Goal: Task Accomplishment & Management: Manage account settings

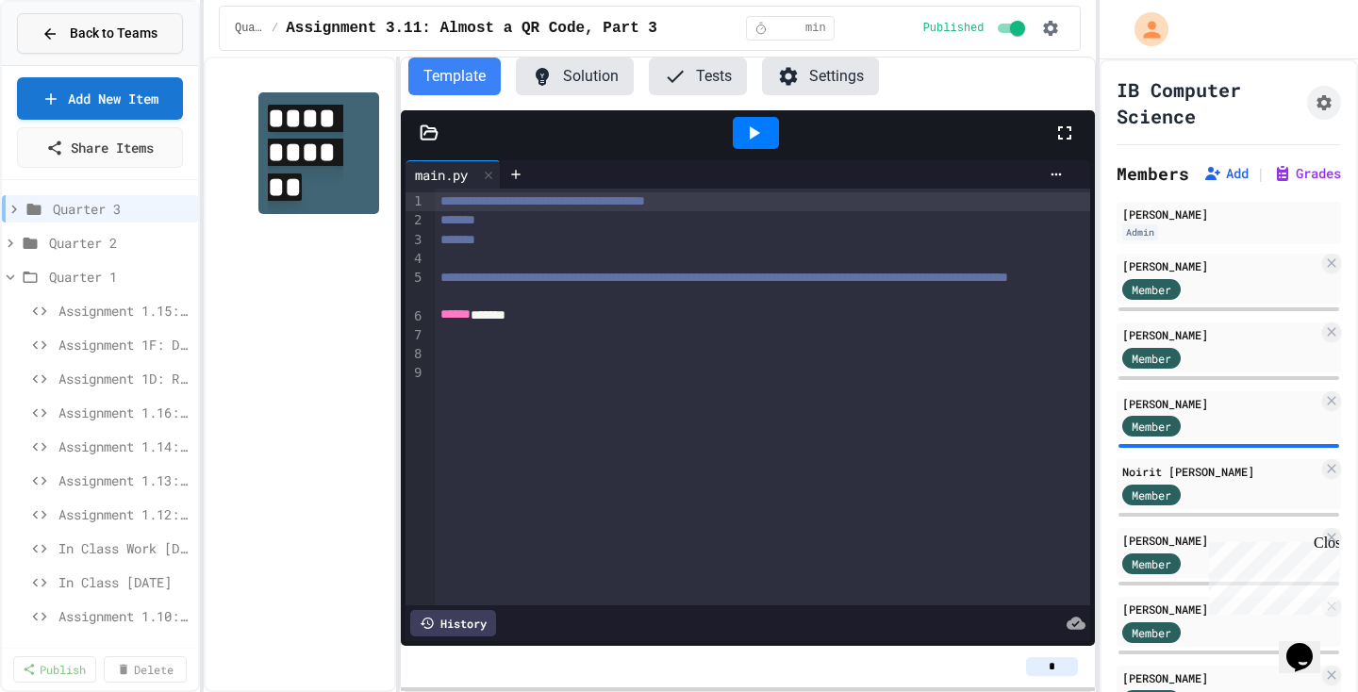
click at [115, 28] on span "Back to Teams" at bounding box center [114, 34] width 88 height 20
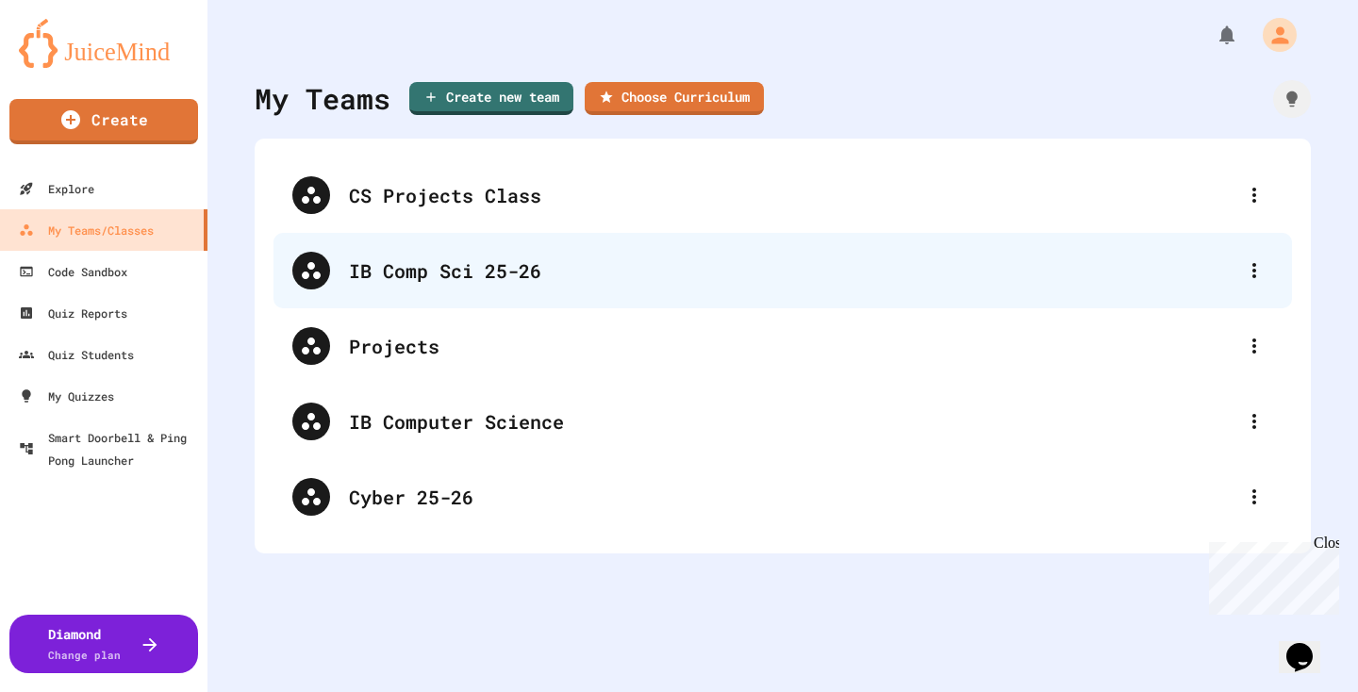
click at [405, 273] on div "IB Comp Sci 25-26" at bounding box center [792, 270] width 886 height 28
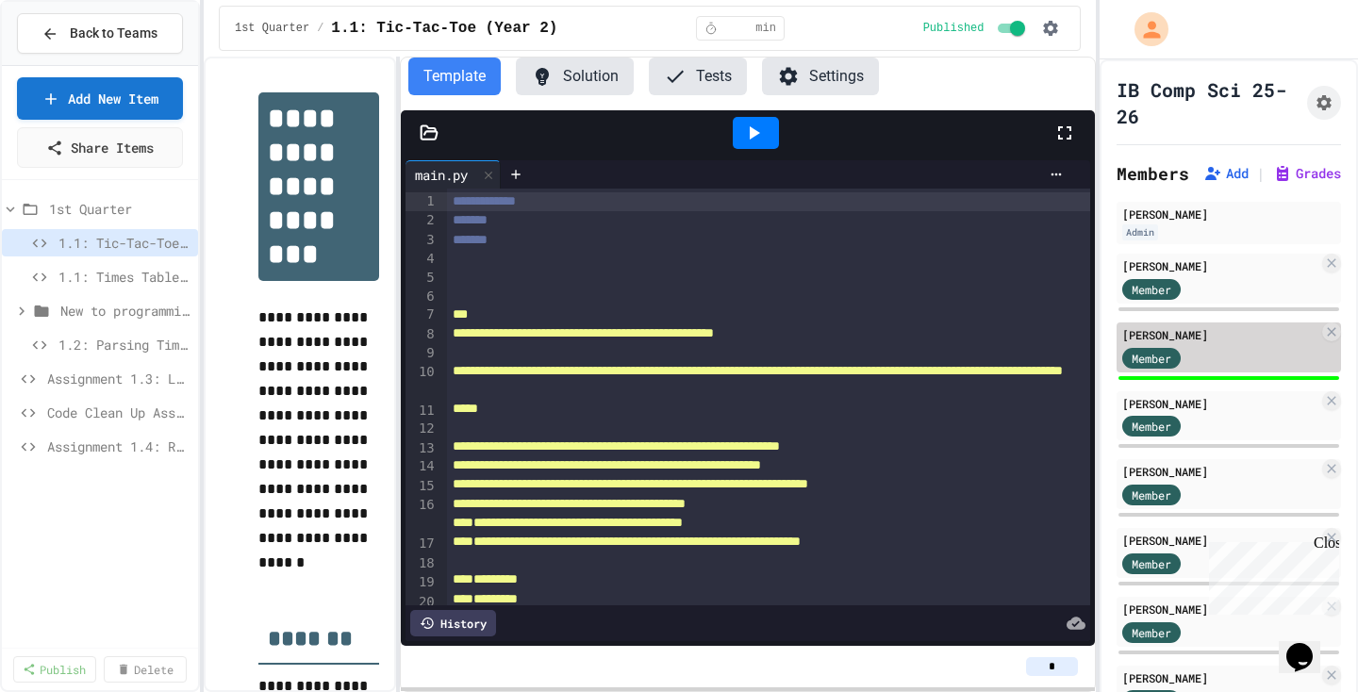
click at [1198, 332] on div "[PERSON_NAME]" at bounding box center [1220, 334] width 196 height 17
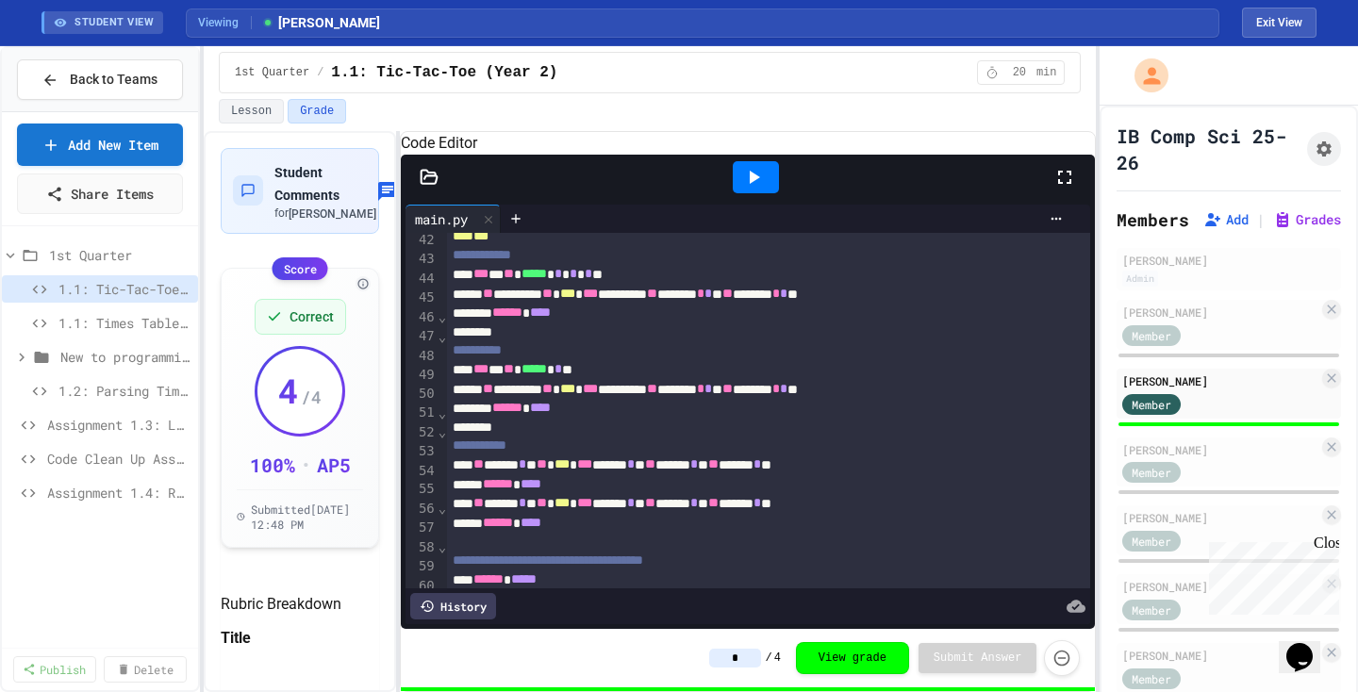
scroll to position [913, 0]
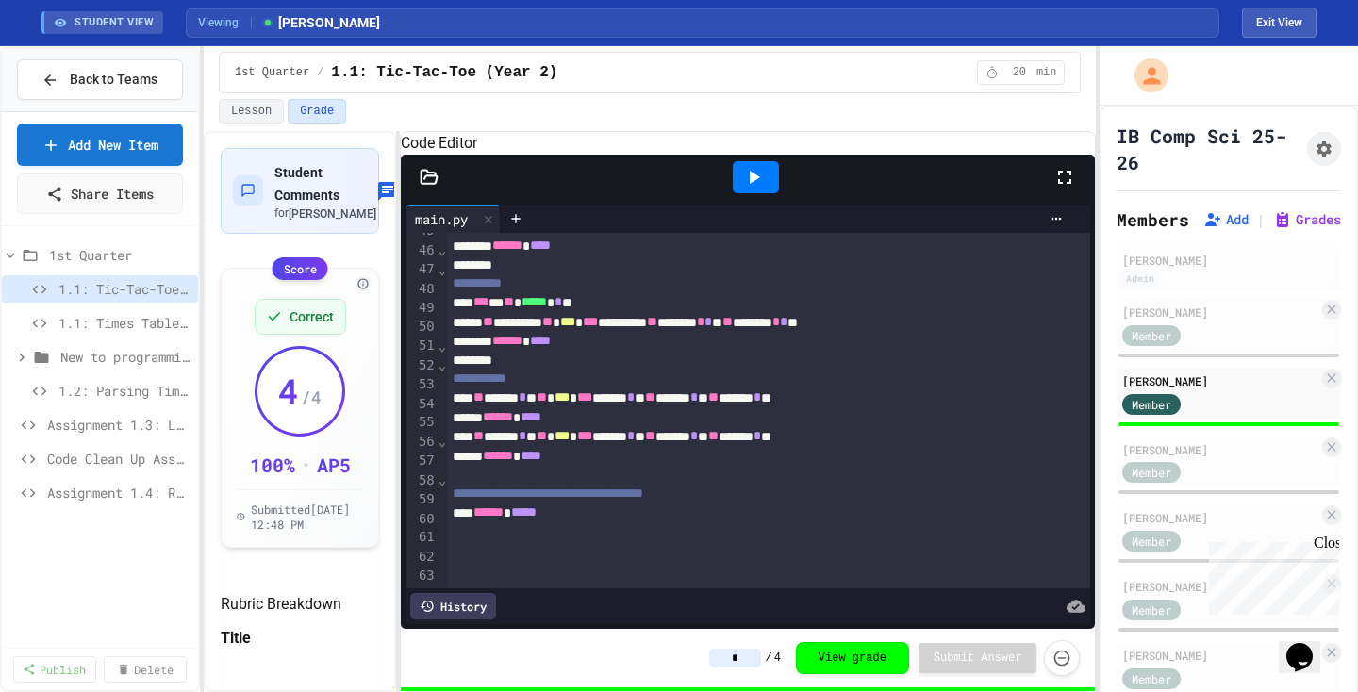
click at [752, 189] on icon at bounding box center [753, 177] width 23 height 23
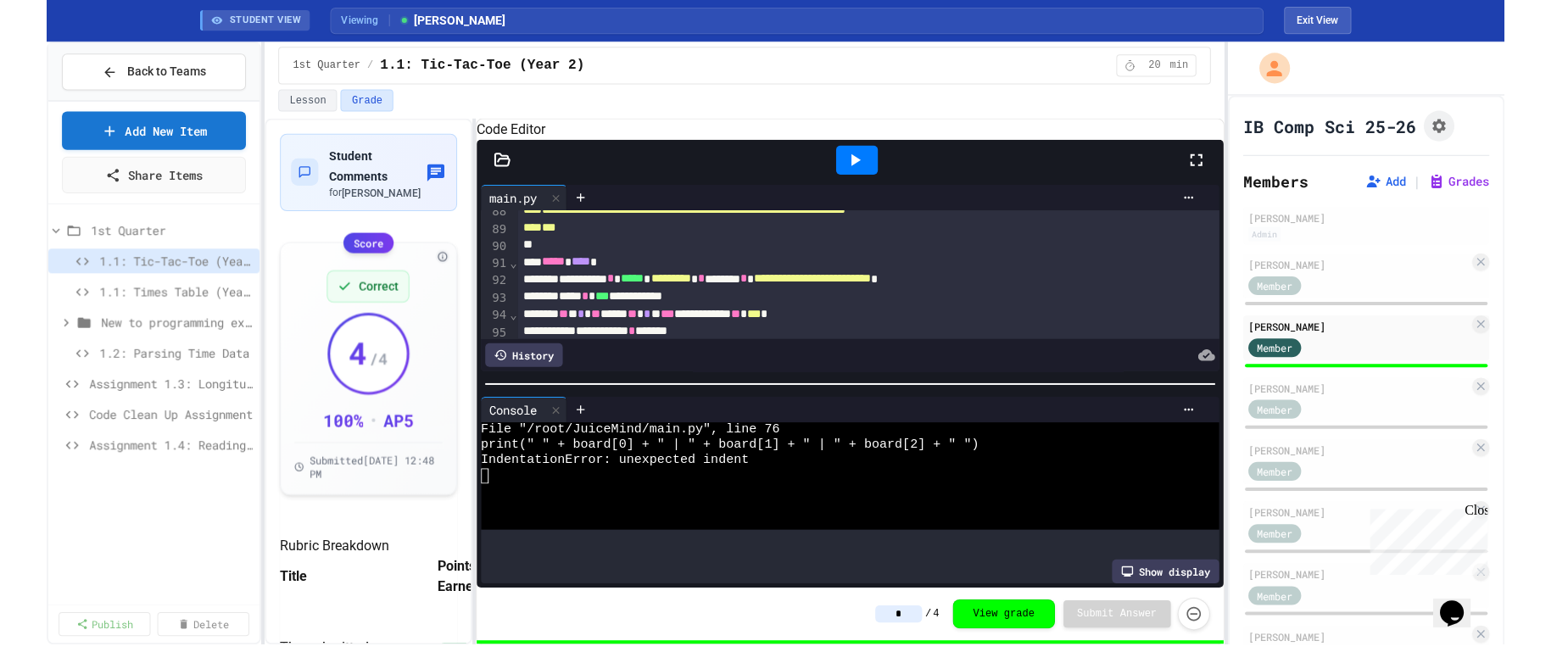
scroll to position [1538, 0]
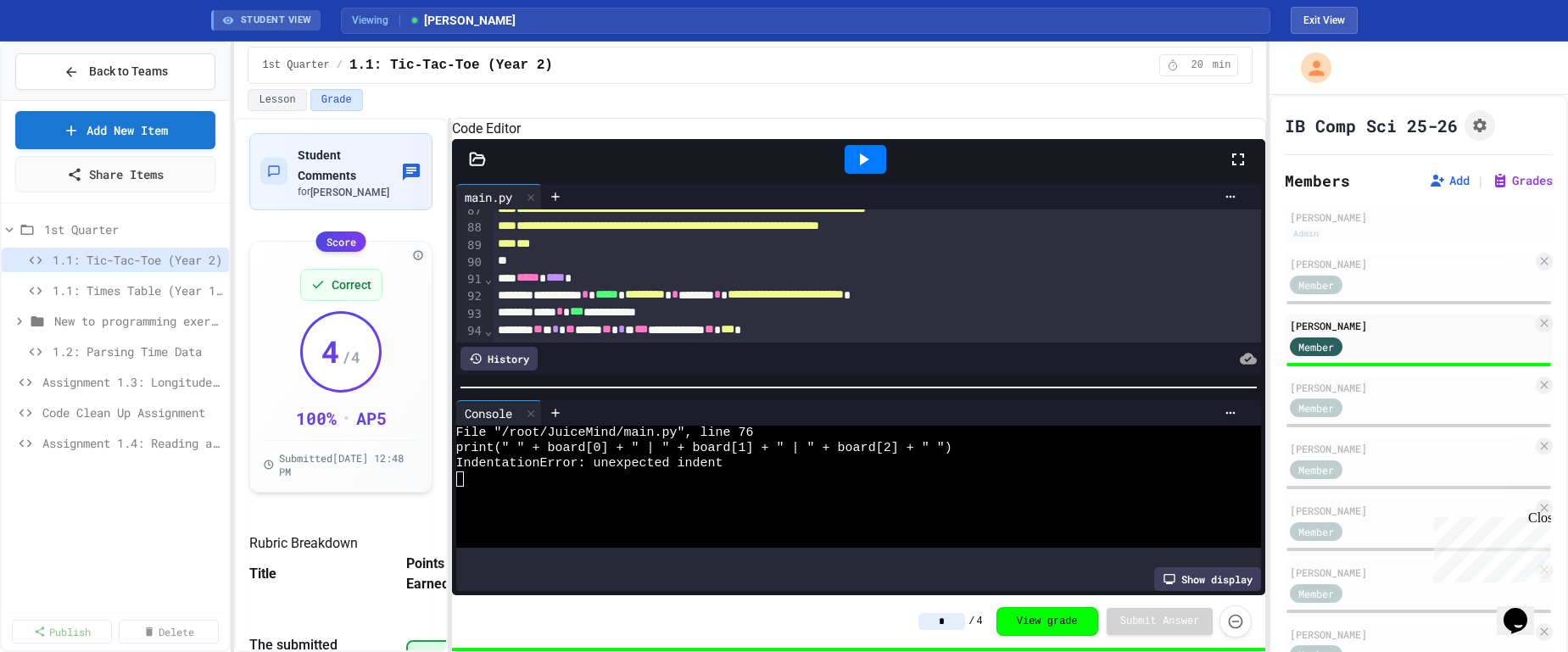
click at [453, 372] on div "**********" at bounding box center [750, 385] width 1032 height 534
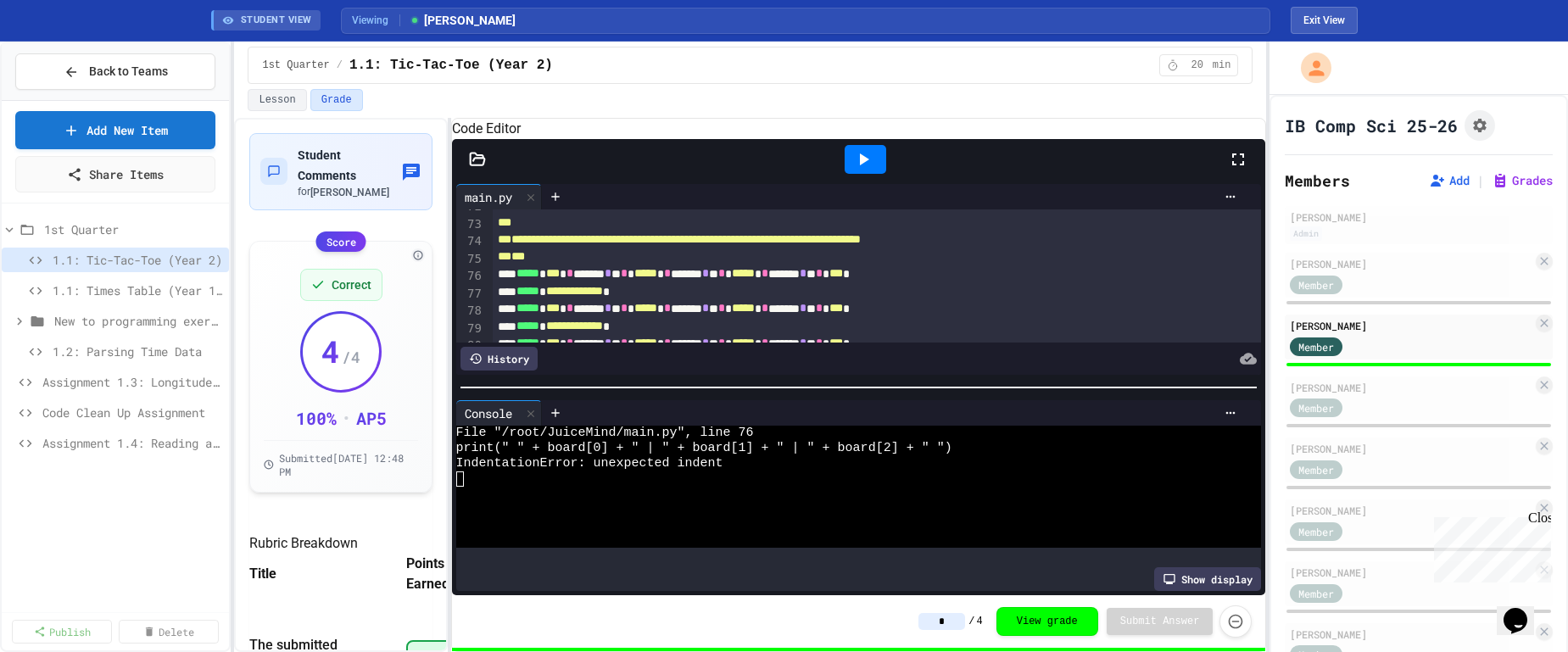
scroll to position [1286, 0]
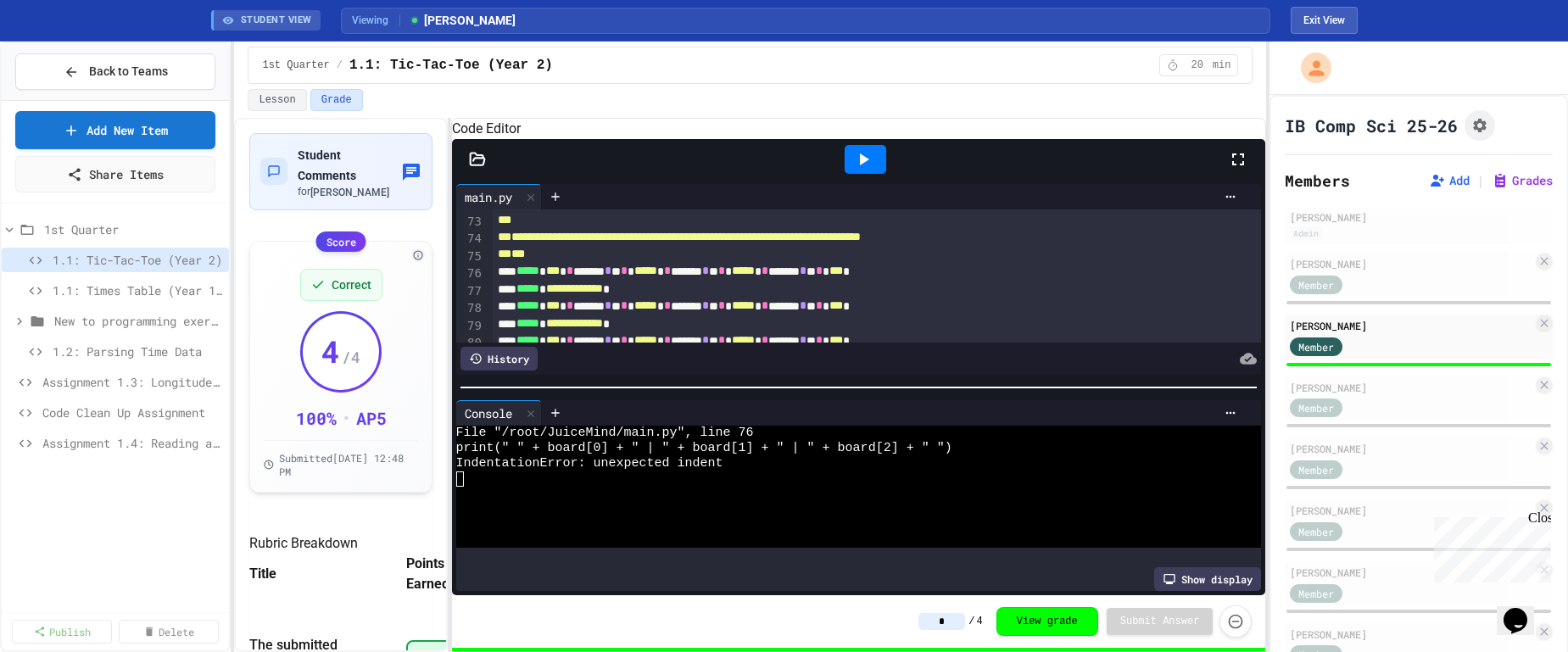
click at [529, 276] on span "*****" at bounding box center [527, 270] width 22 height 12
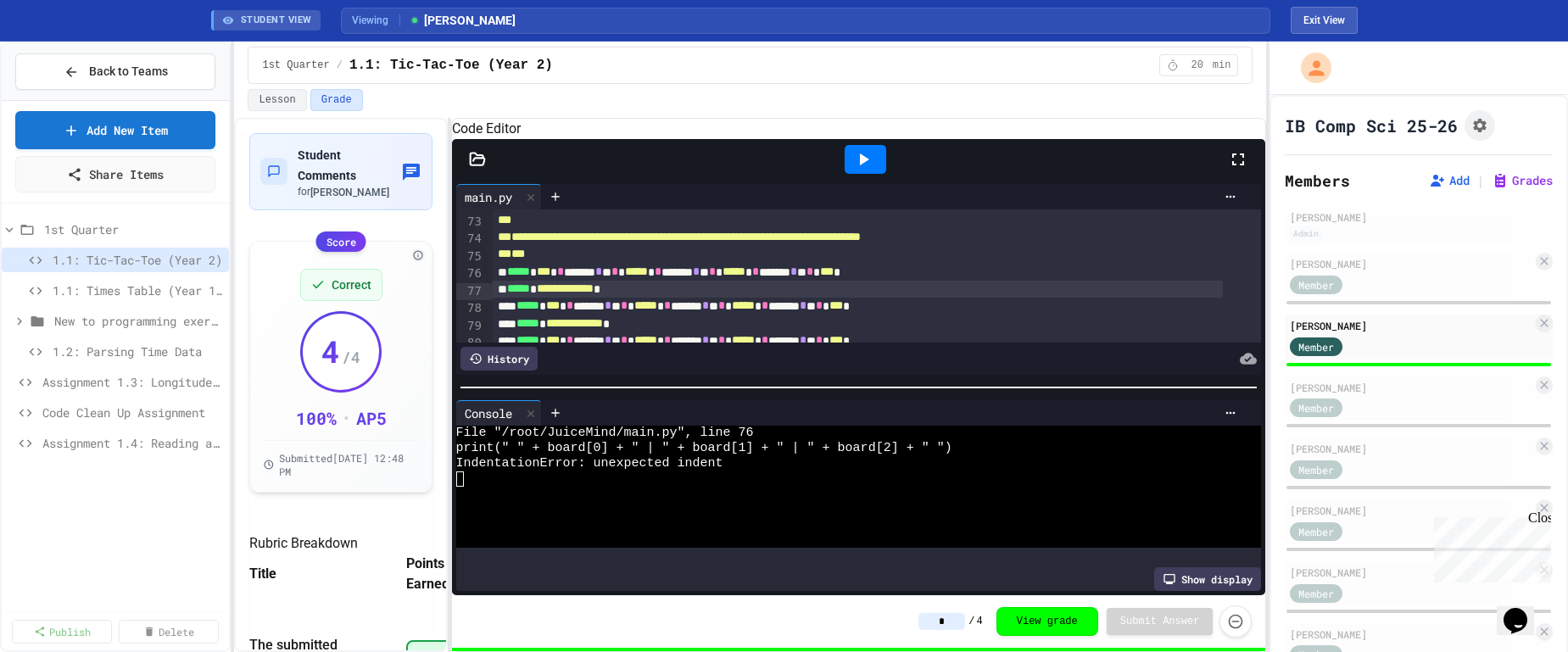
click at [525, 330] on div "**********" at bounding box center [877, 38] width 768 height 2229
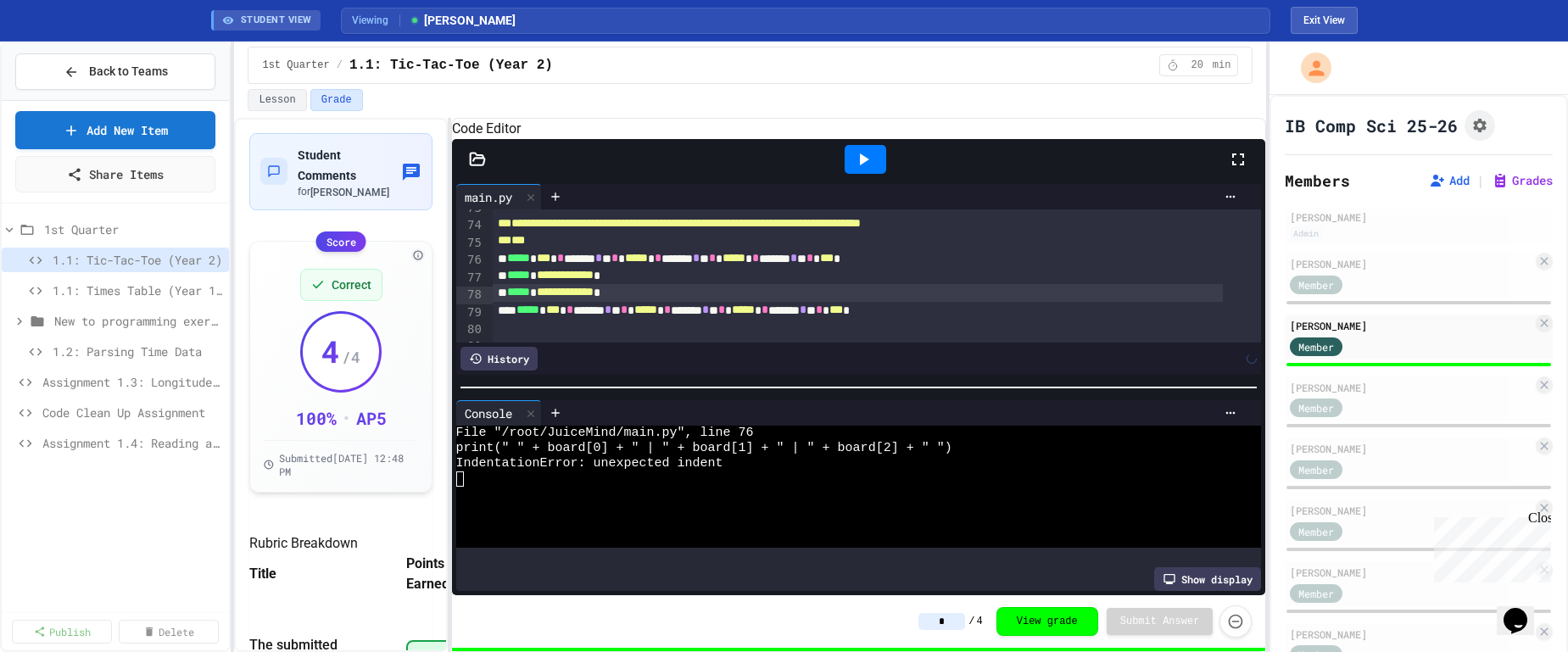
scroll to position [1329, 0]
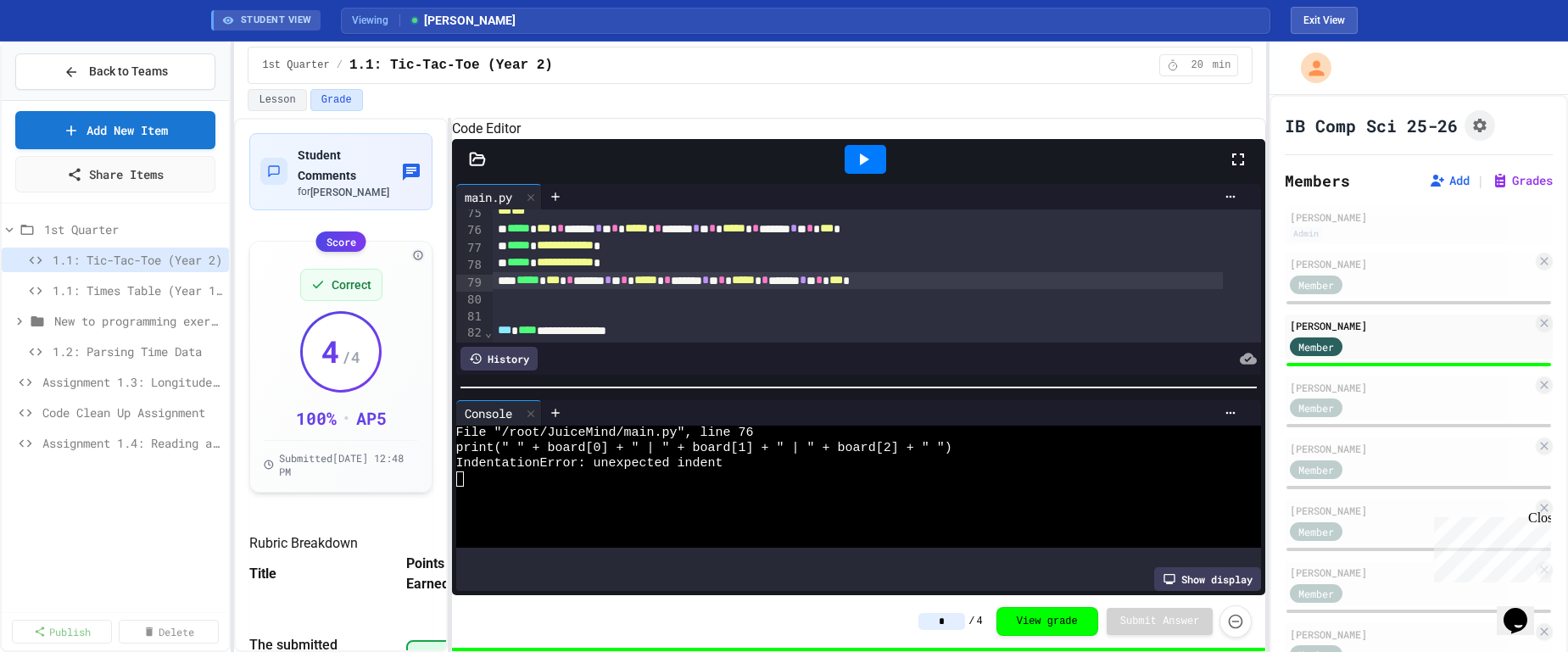
click at [525, 290] on div "***** * *** * ****** * * * ***** * ****** * * * ***** * ****** * * * *** *" at bounding box center [858, 281] width 730 height 17
click at [860, 165] on icon at bounding box center [864, 159] width 9 height 12
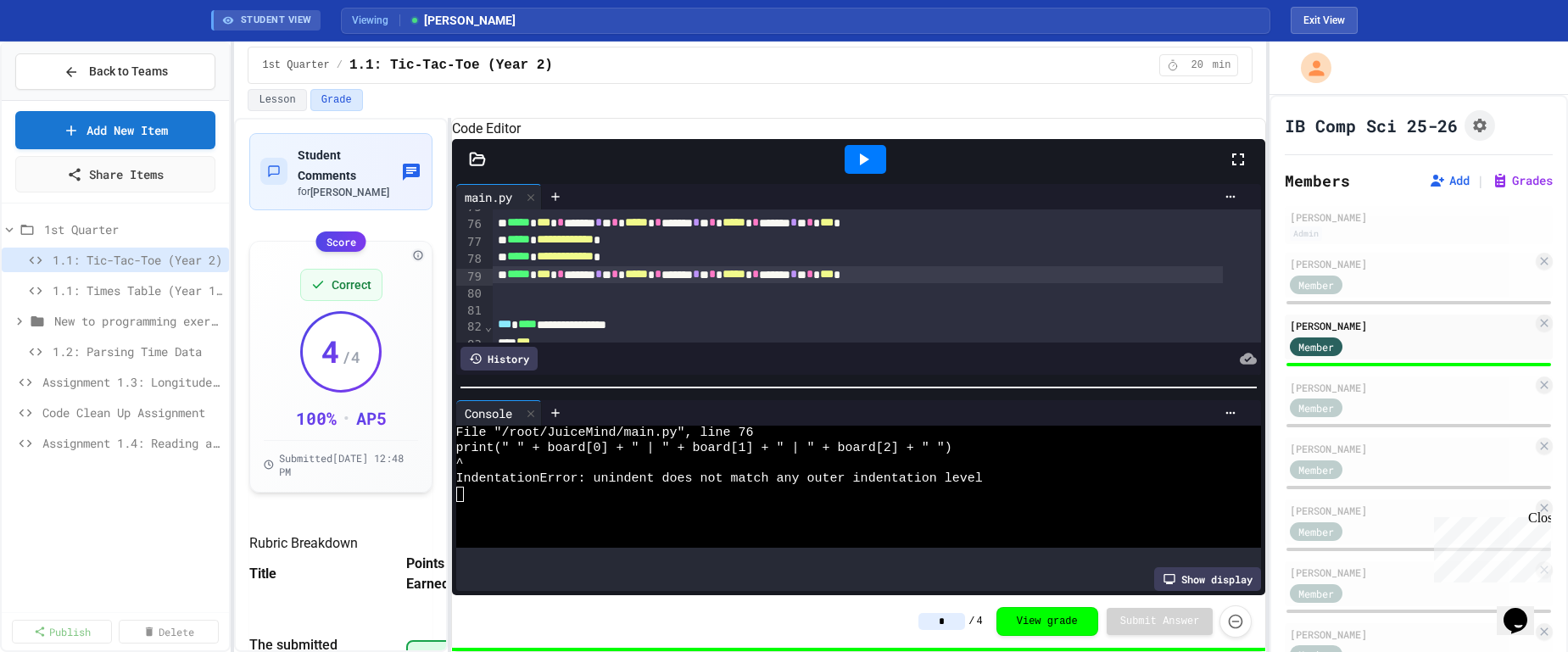
scroll to position [1341, 0]
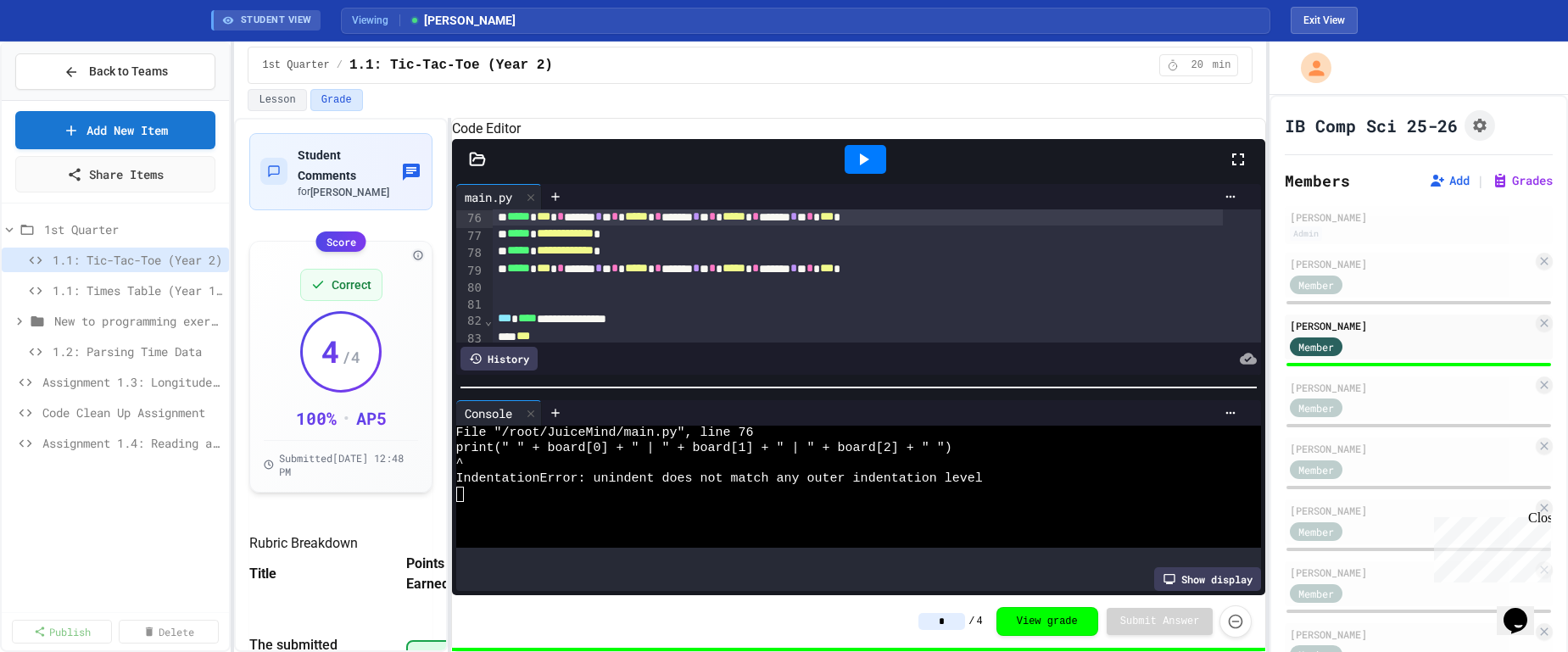
click at [513, 222] on span "*****" at bounding box center [518, 216] width 22 height 12
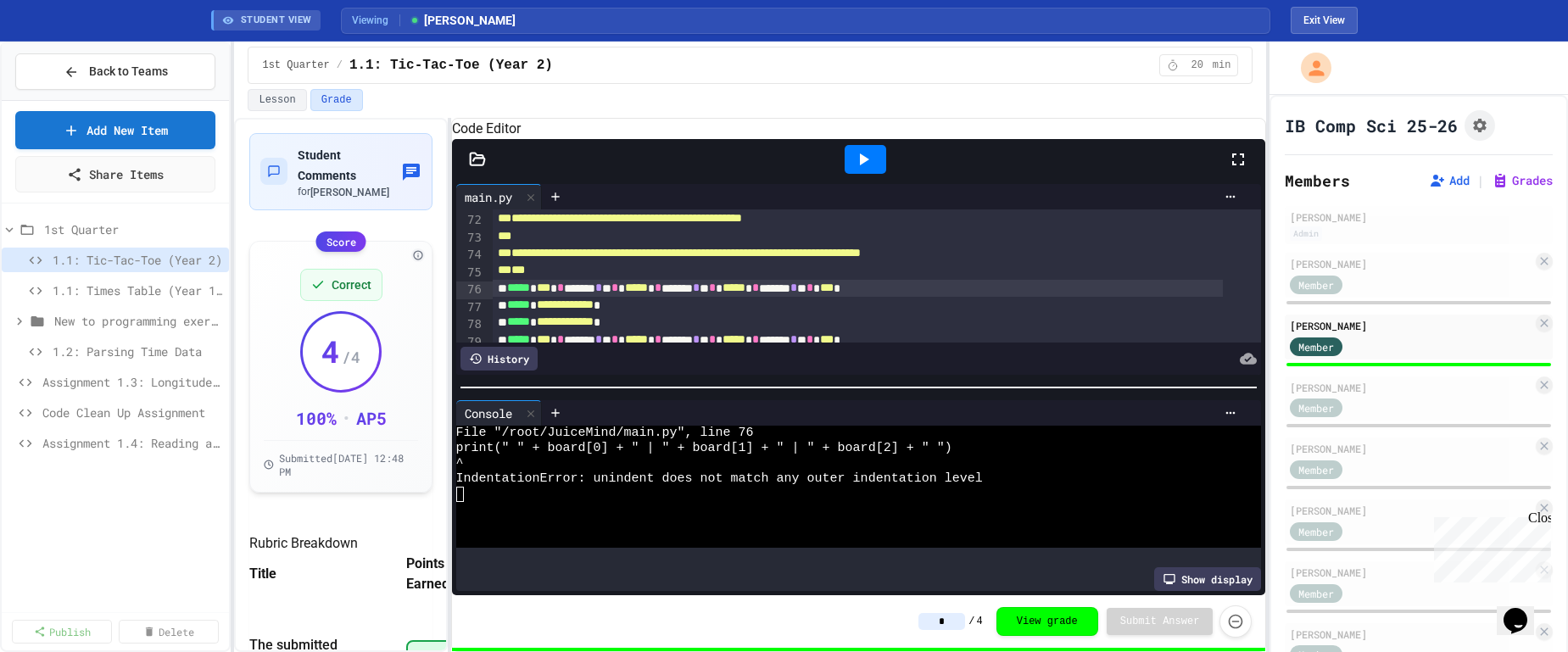
scroll to position [1273, 0]
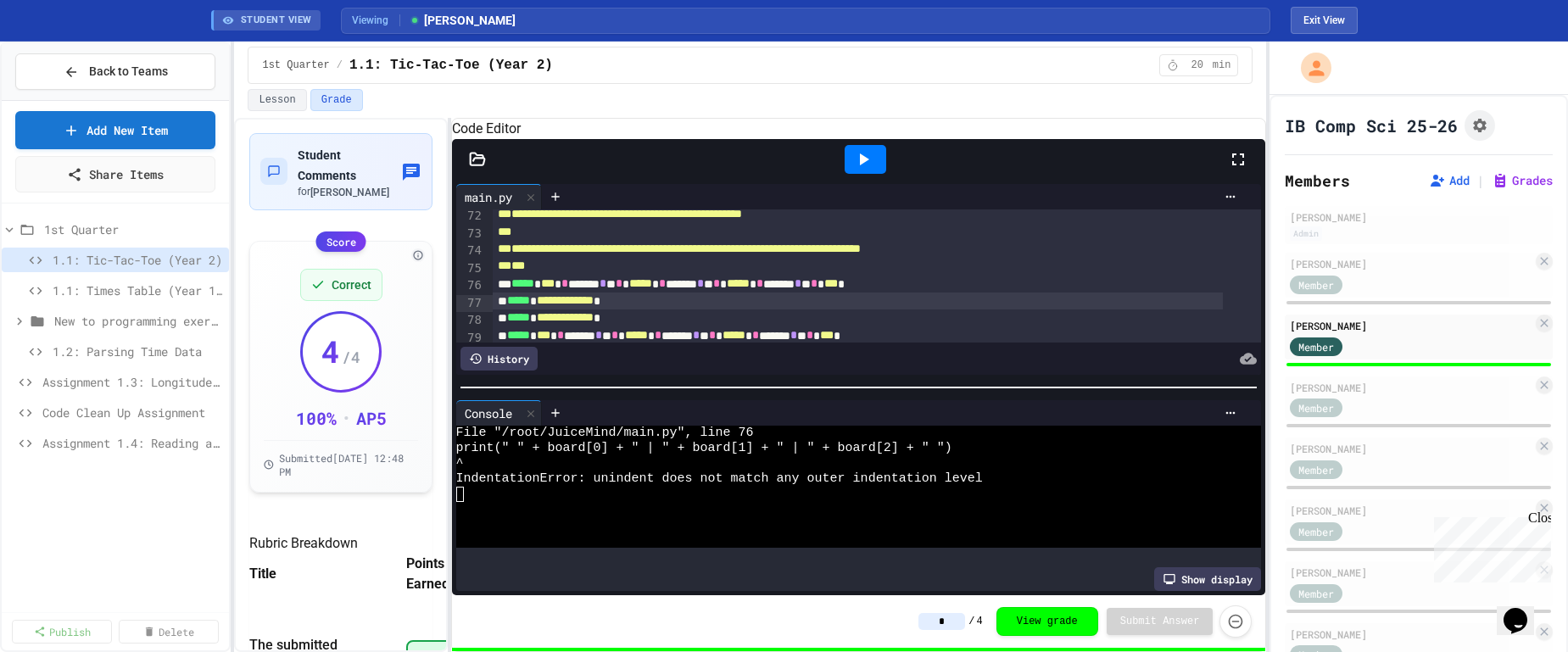
click at [513, 306] on span "*****" at bounding box center [518, 299] width 22 height 12
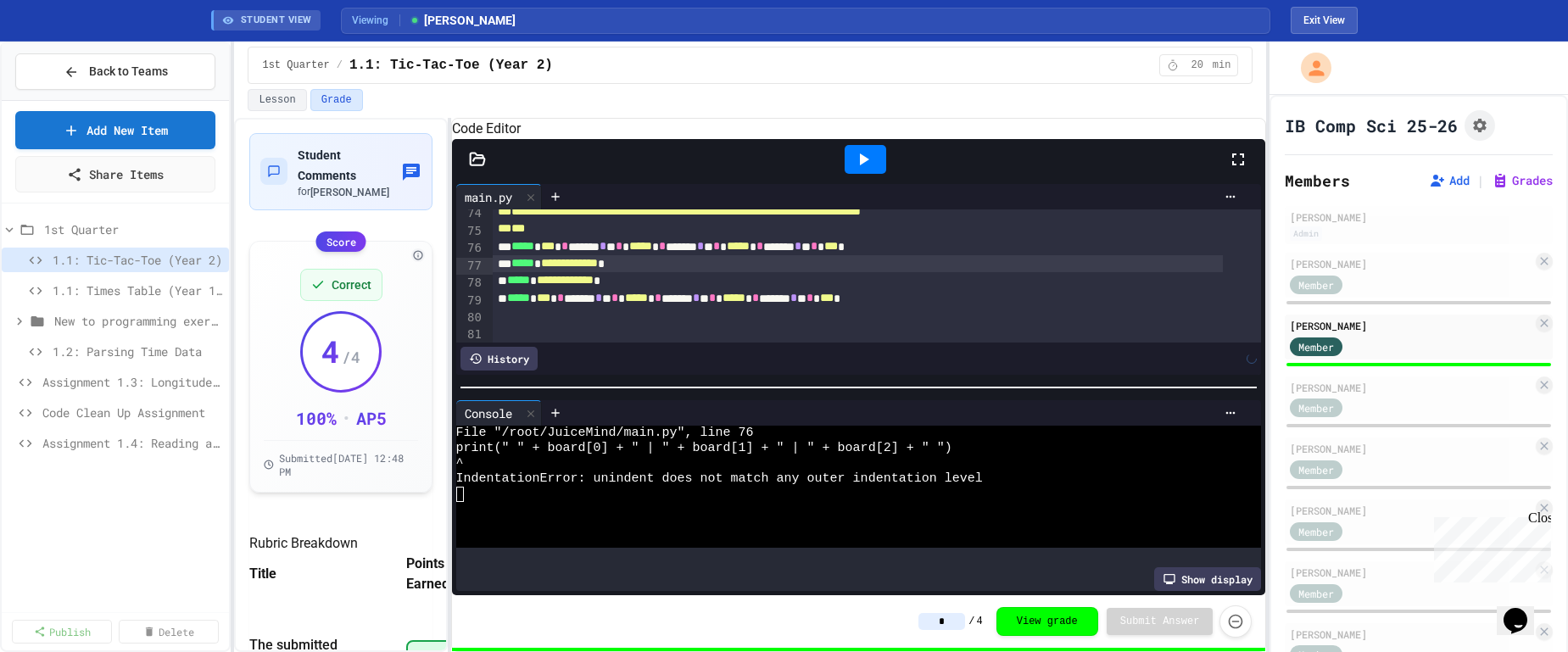
scroll to position [1313, 0]
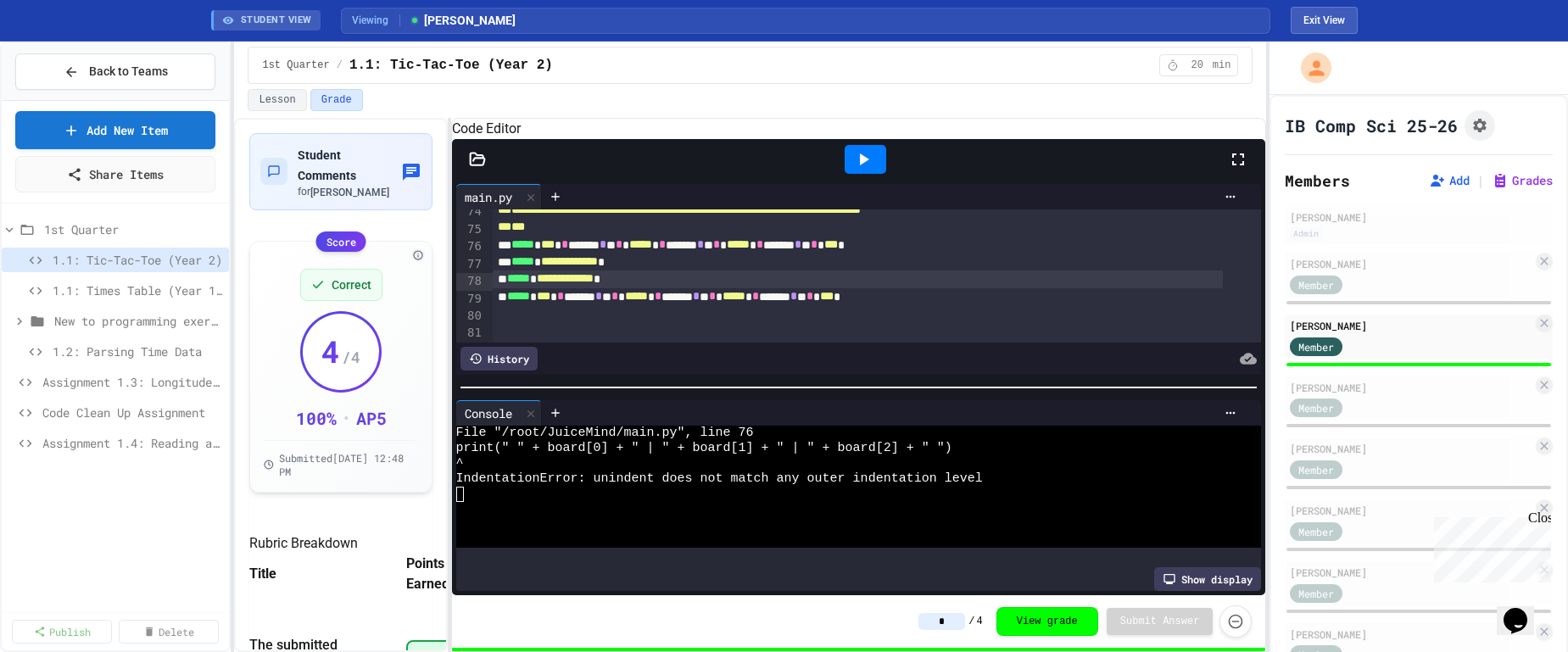
click at [508, 288] on div "**********" at bounding box center [858, 279] width 730 height 17
click at [512, 305] on div "***** * *** * ****** * * * ***** * ****** * * * ***** * ****** * * * *** *" at bounding box center [858, 297] width 730 height 17
click at [864, 165] on icon at bounding box center [864, 159] width 9 height 12
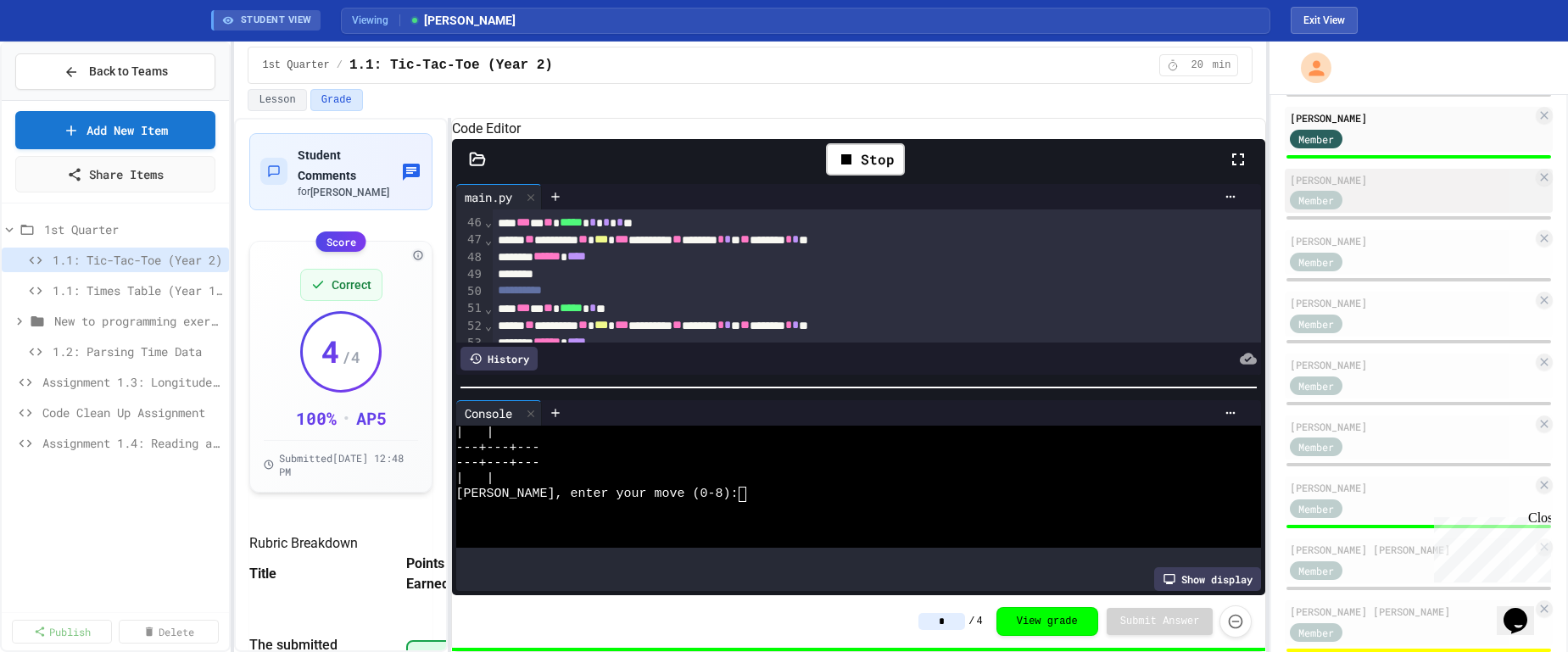
scroll to position [228, 0]
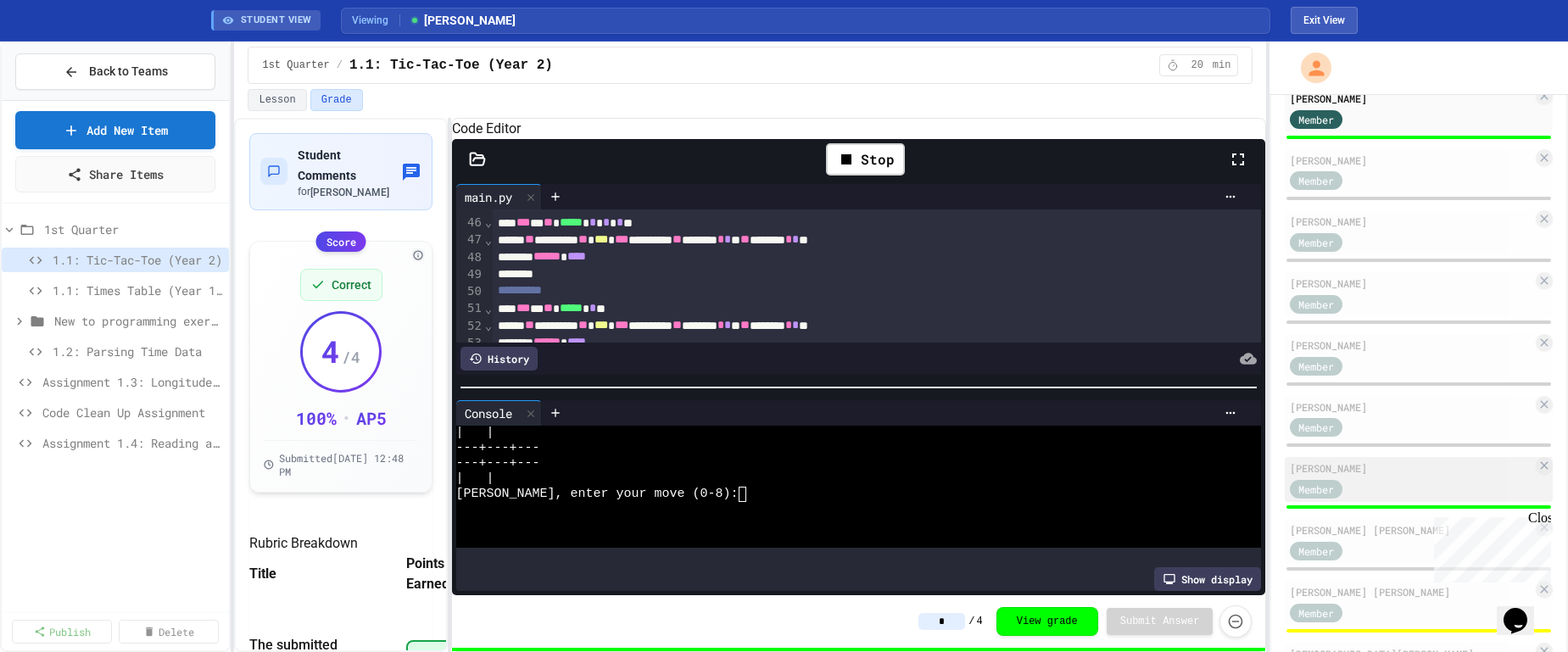
click at [1220, 461] on div "[PERSON_NAME]" at bounding box center [1411, 468] width 243 height 15
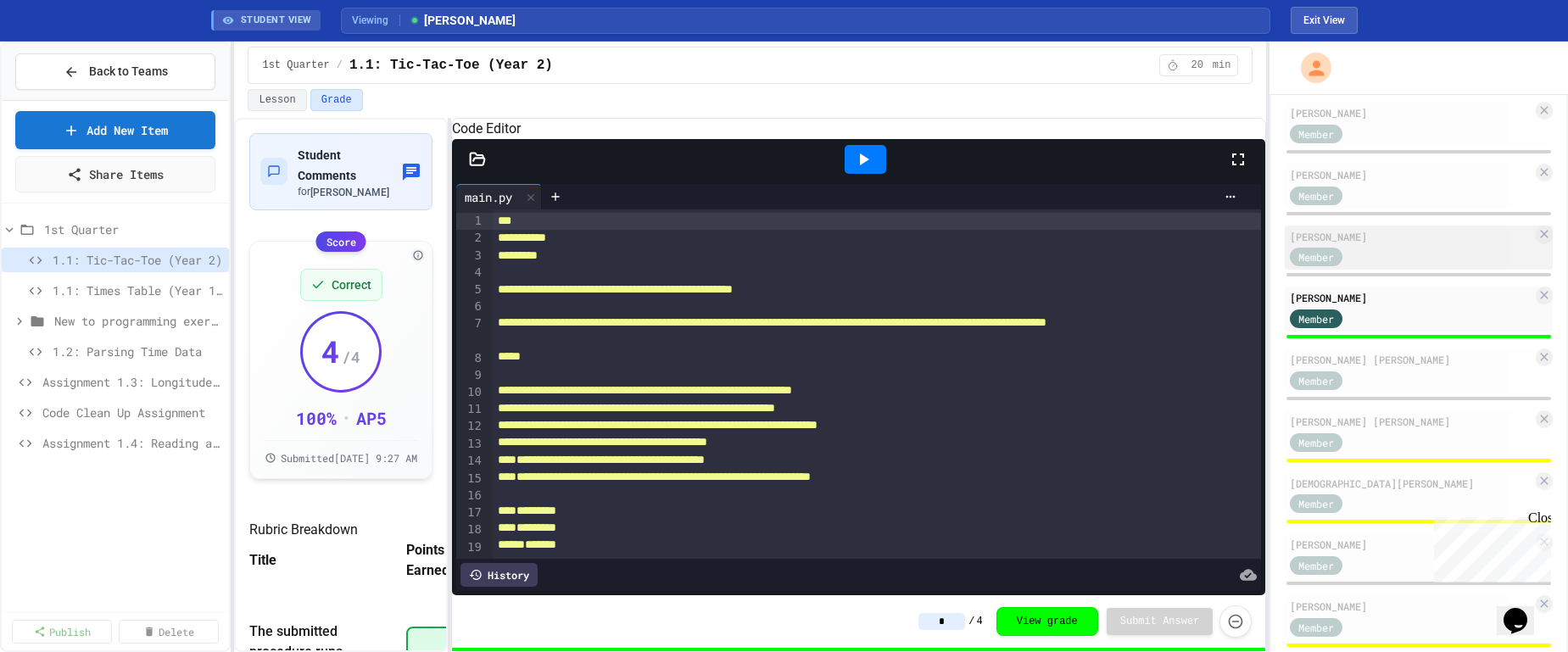
scroll to position [430, 0]
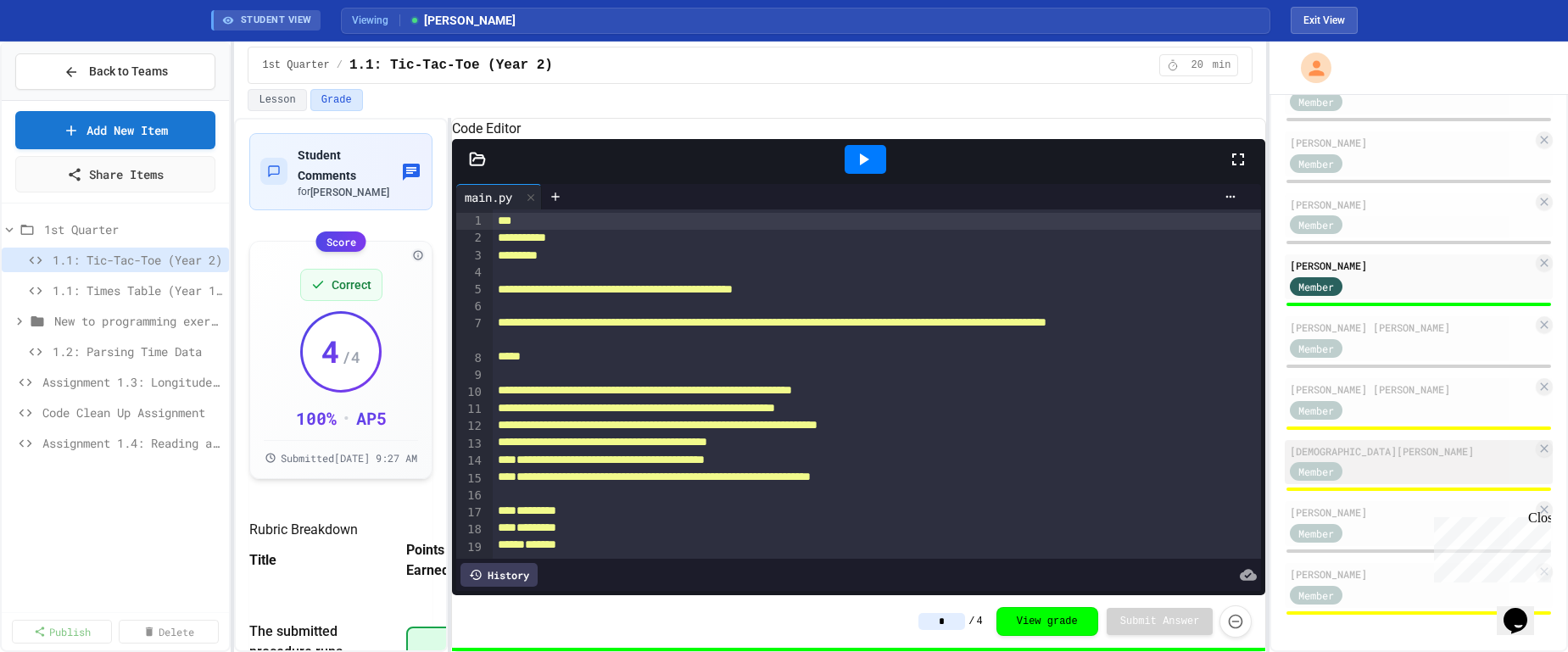
click at [1220, 450] on div "[DEMOGRAPHIC_DATA][PERSON_NAME]" at bounding box center [1411, 451] width 243 height 15
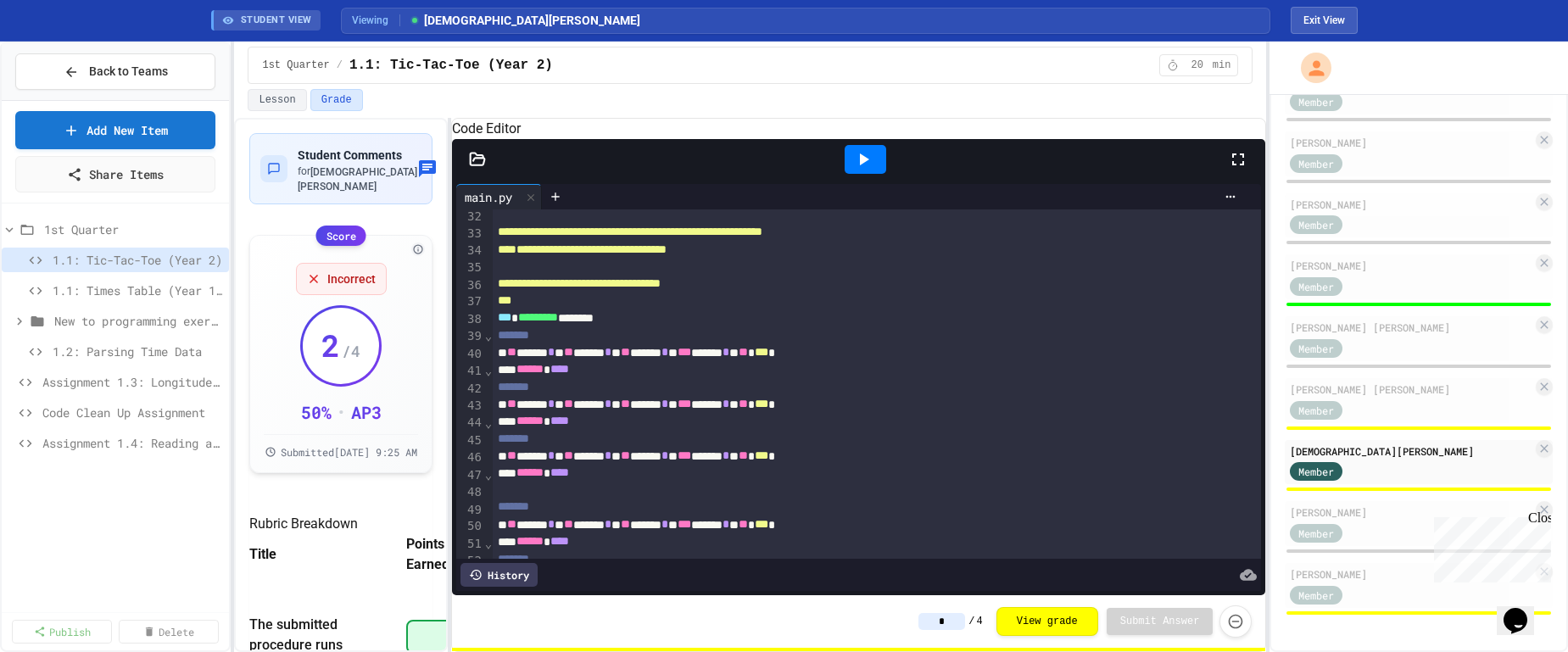
scroll to position [560, 0]
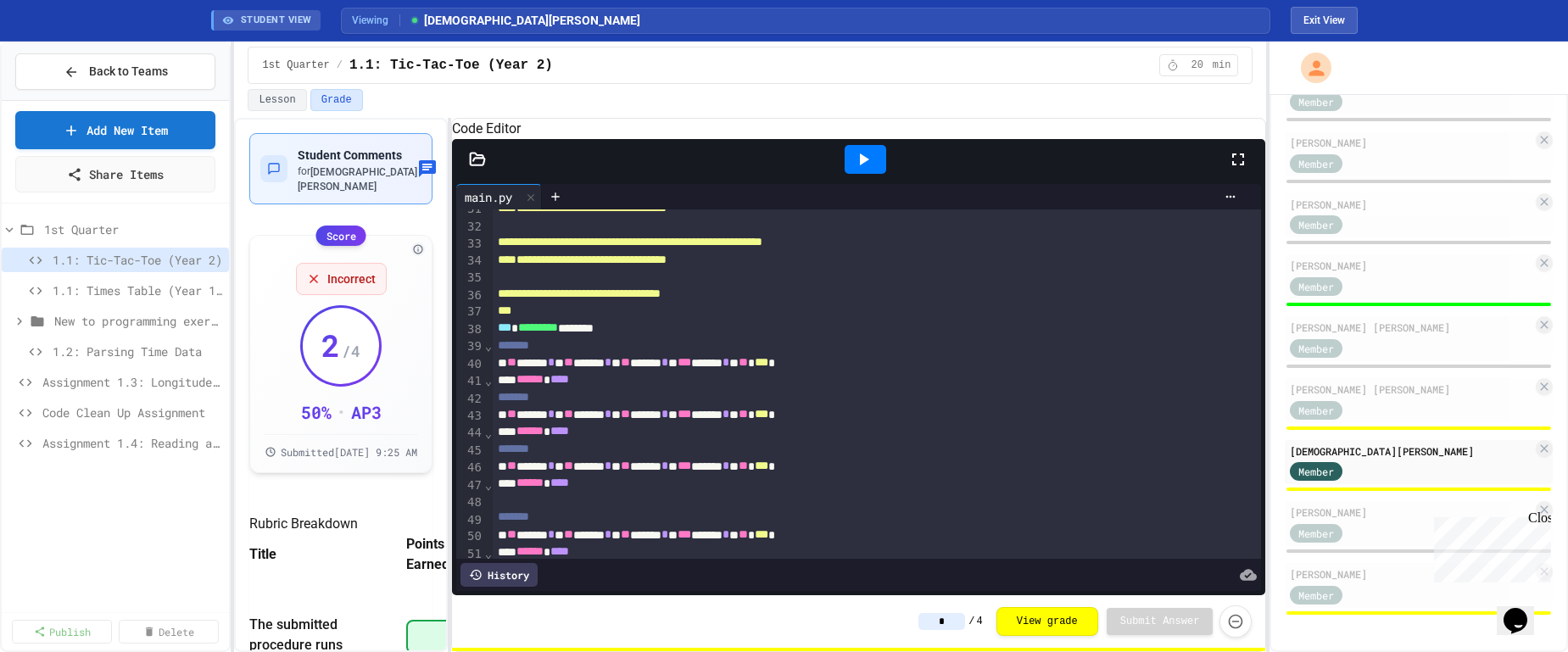
click at [340, 186] on span "[DEMOGRAPHIC_DATA][PERSON_NAME]" at bounding box center [357, 179] width 120 height 26
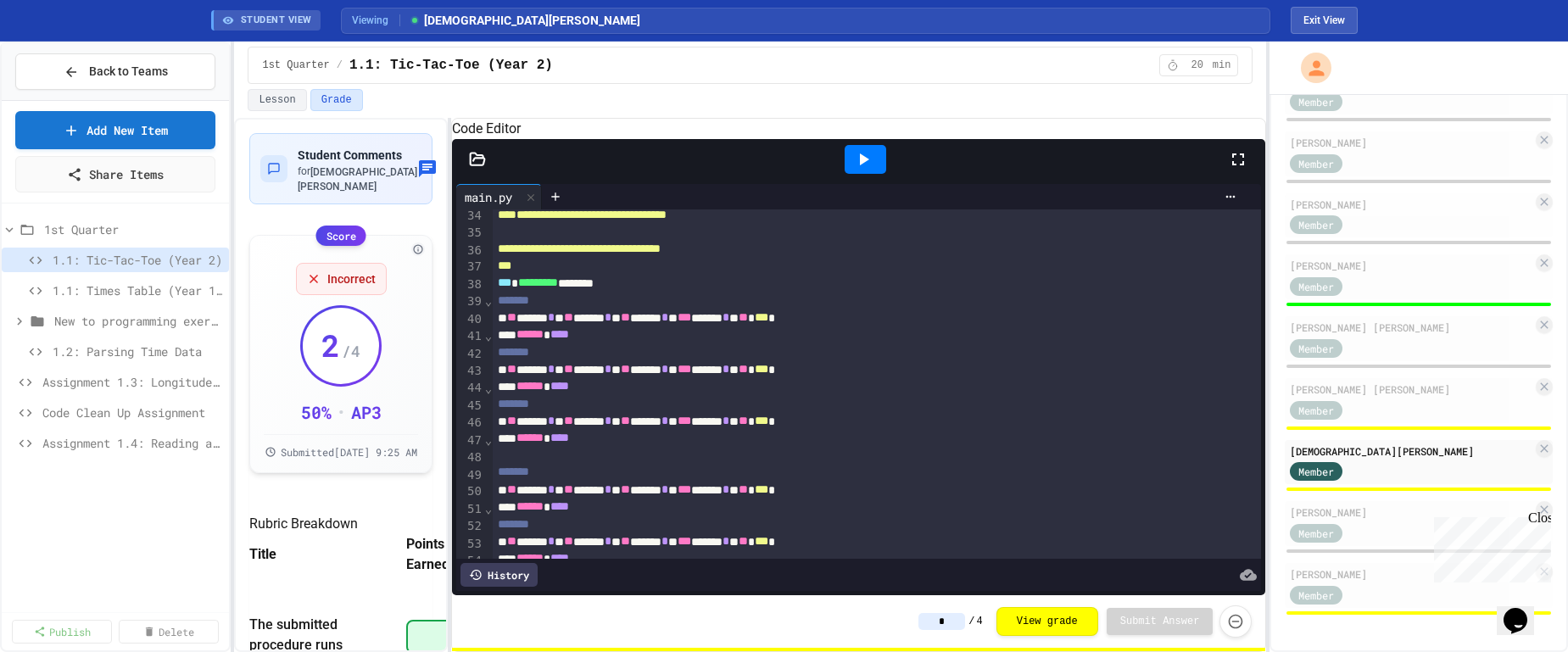
scroll to position [597, 0]
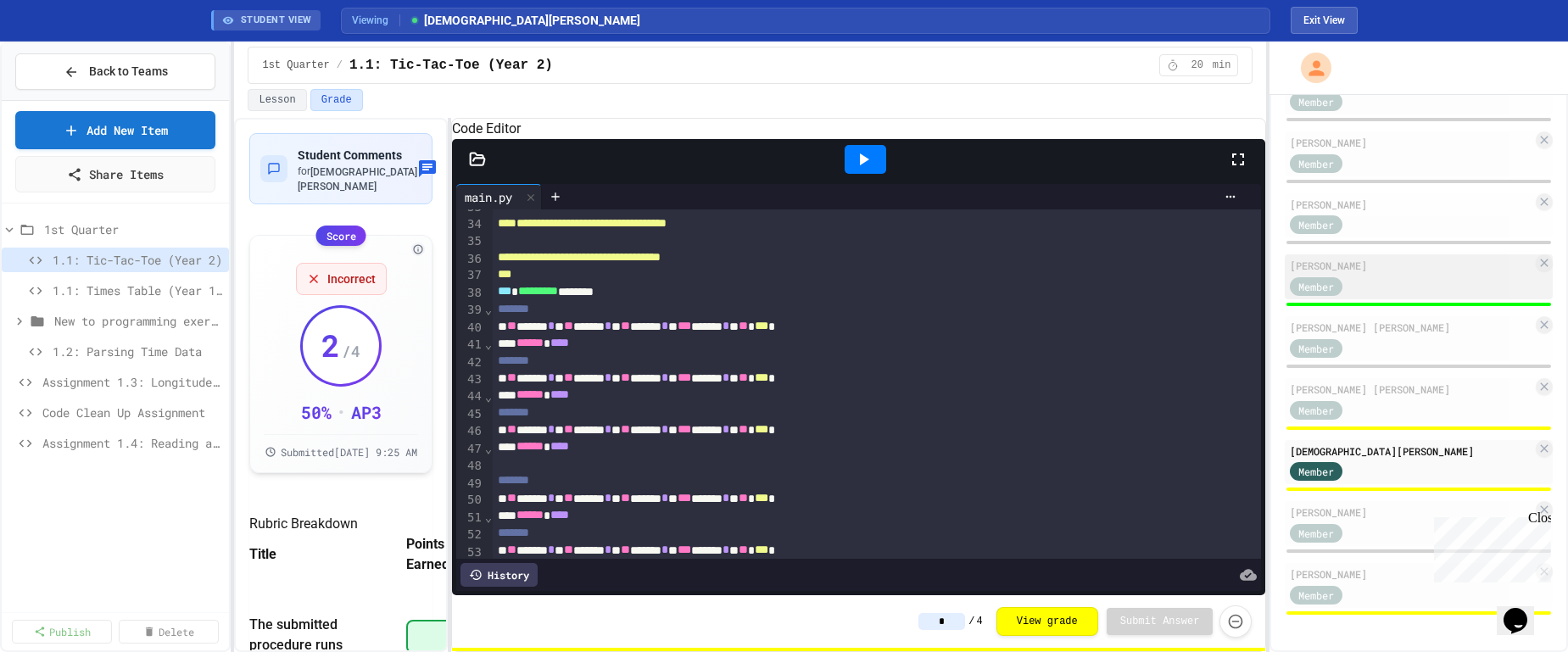
click at [1220, 272] on div "[PERSON_NAME]" at bounding box center [1411, 265] width 243 height 15
type input "*"
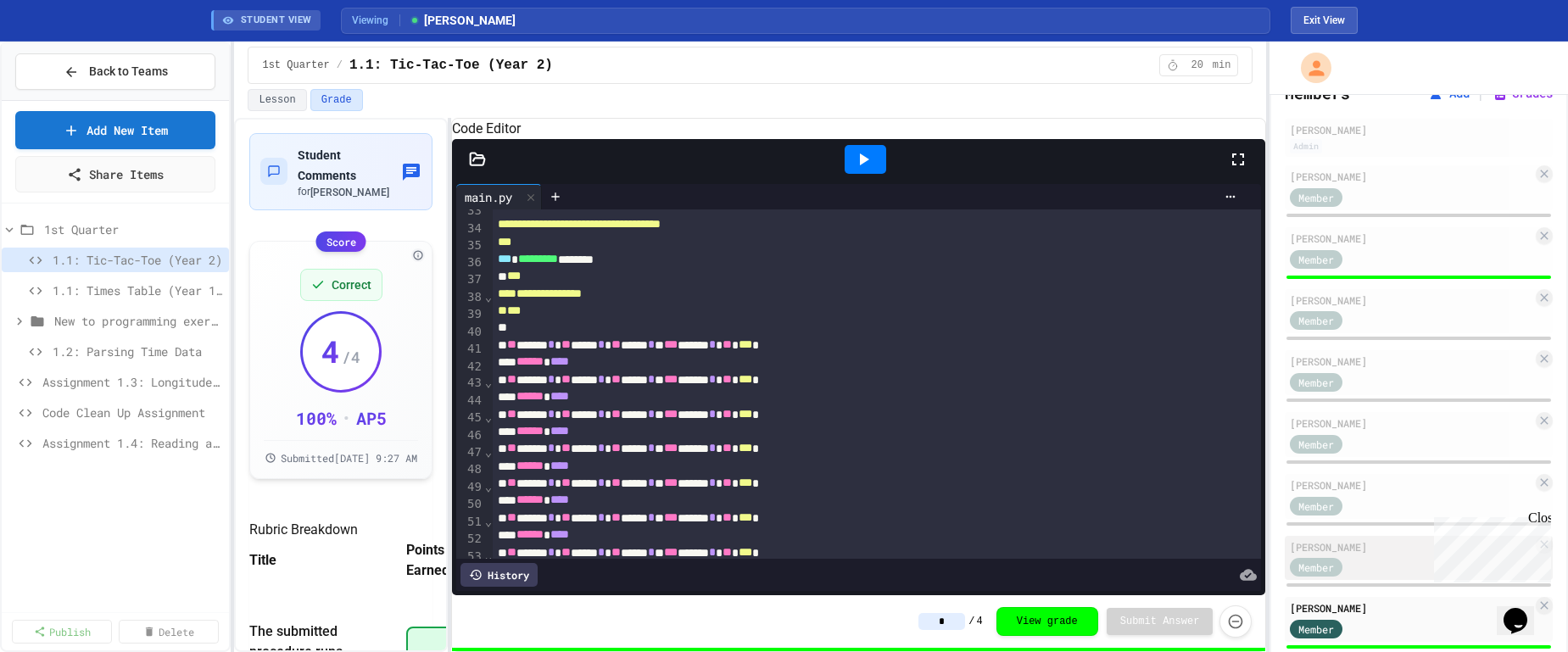
scroll to position [37, 0]
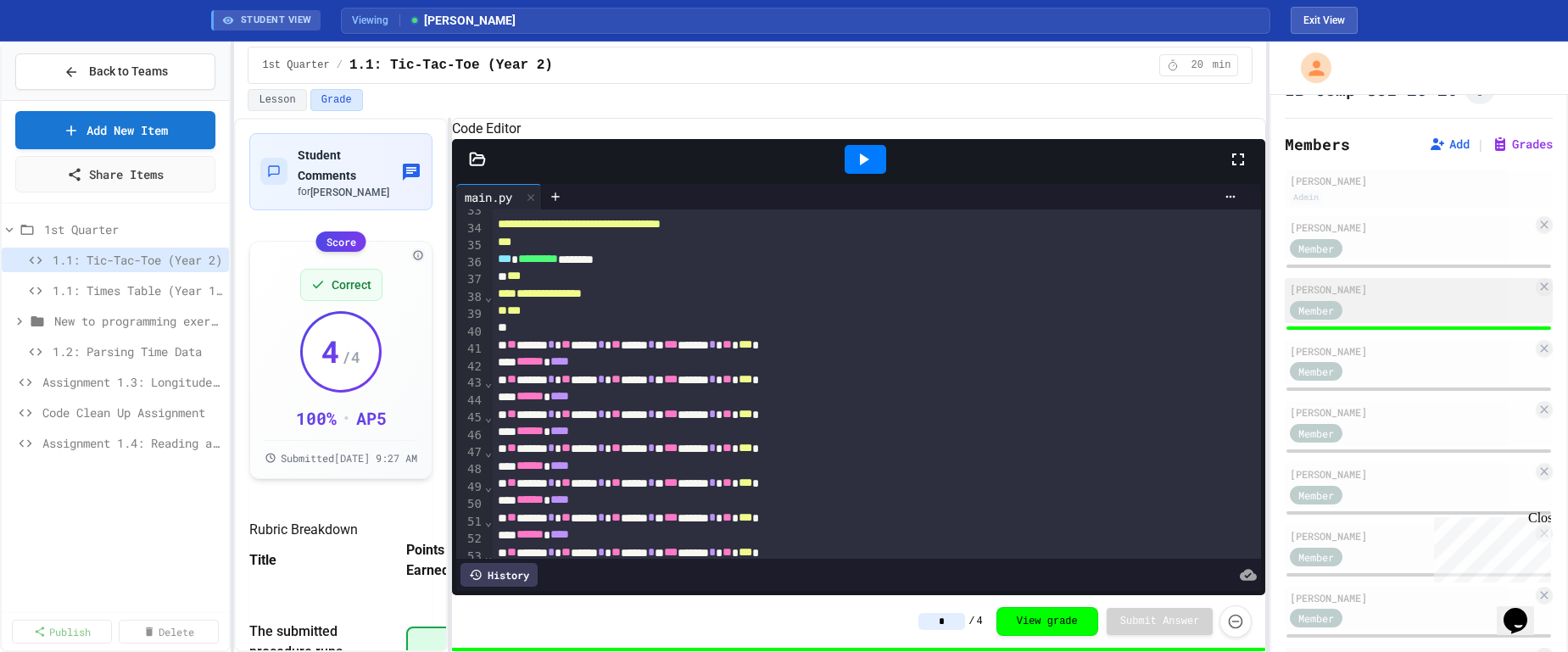
click at [1220, 292] on div "[PERSON_NAME]" at bounding box center [1411, 289] width 243 height 15
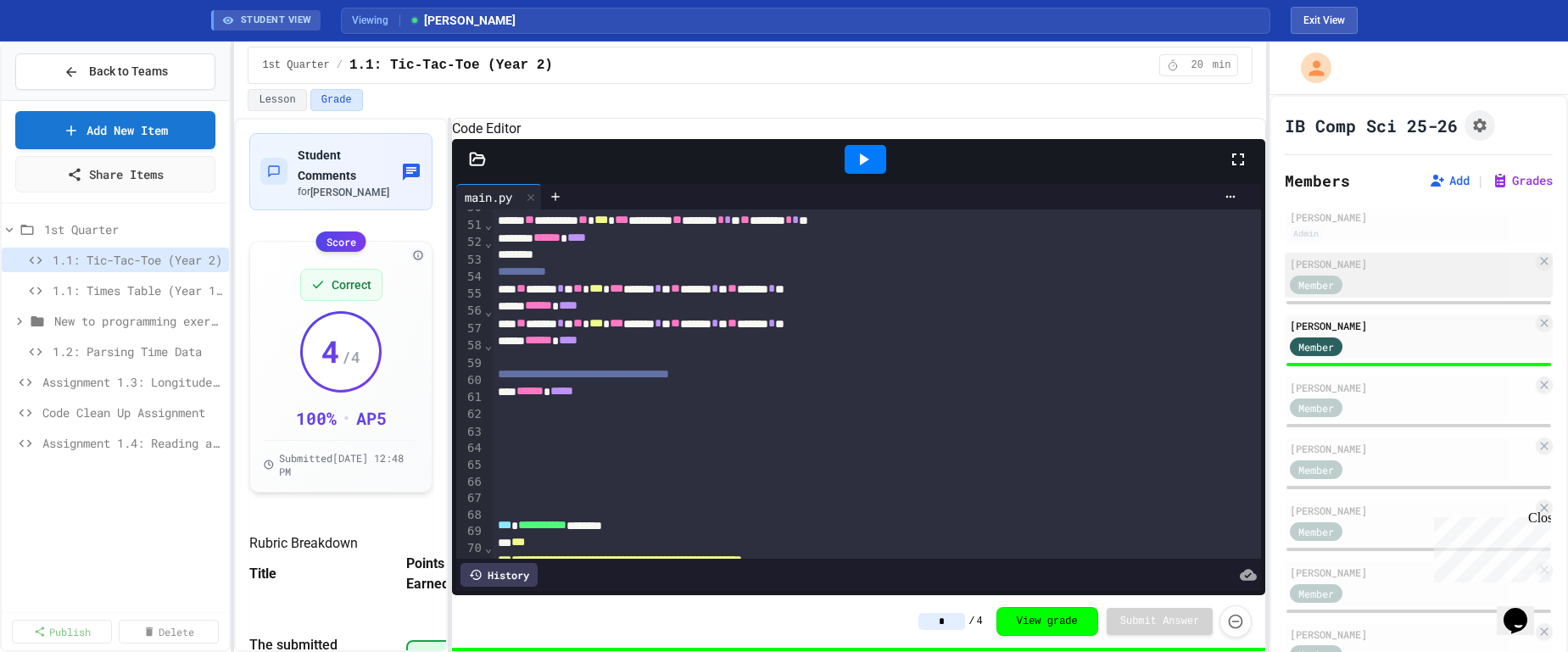
click at [1220, 278] on span "Member" at bounding box center [1316, 284] width 36 height 15
click at [1220, 260] on div "[PERSON_NAME]" at bounding box center [1411, 263] width 243 height 15
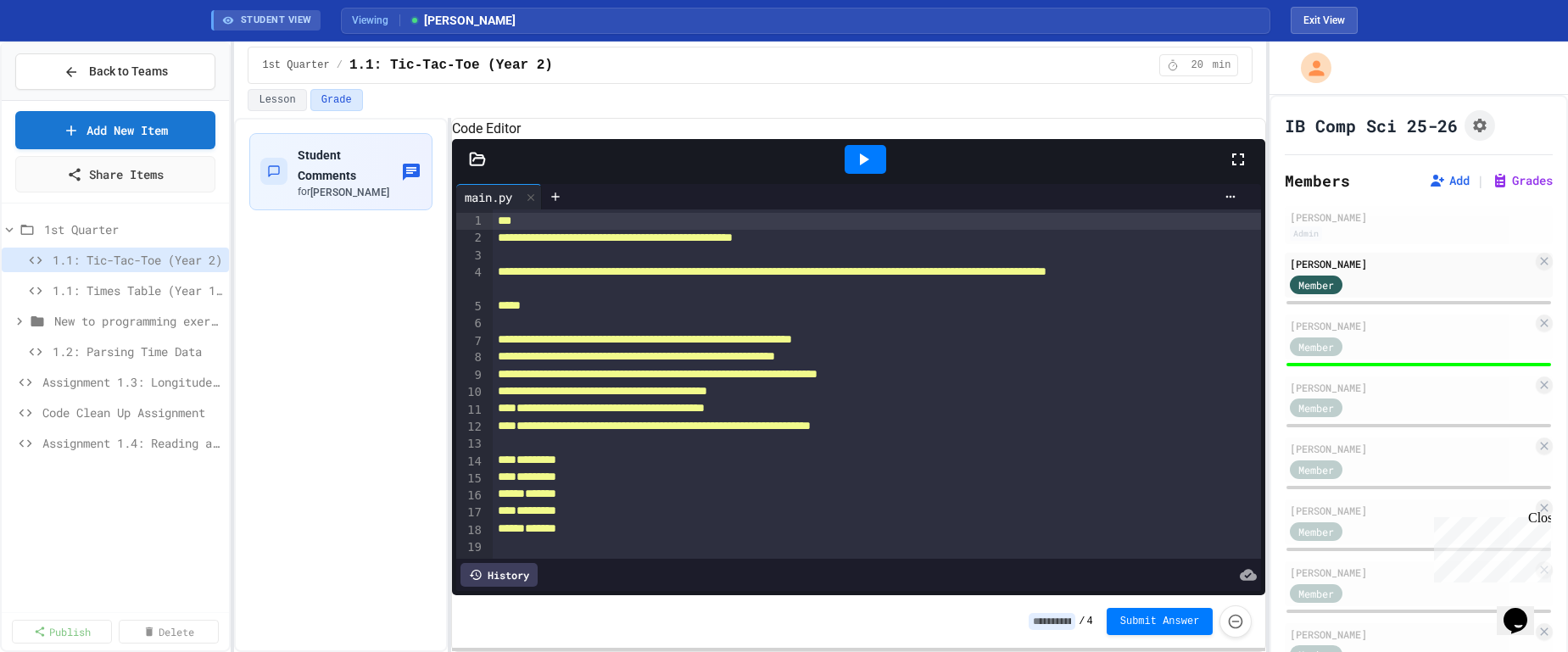
click at [866, 170] on icon at bounding box center [863, 159] width 21 height 21
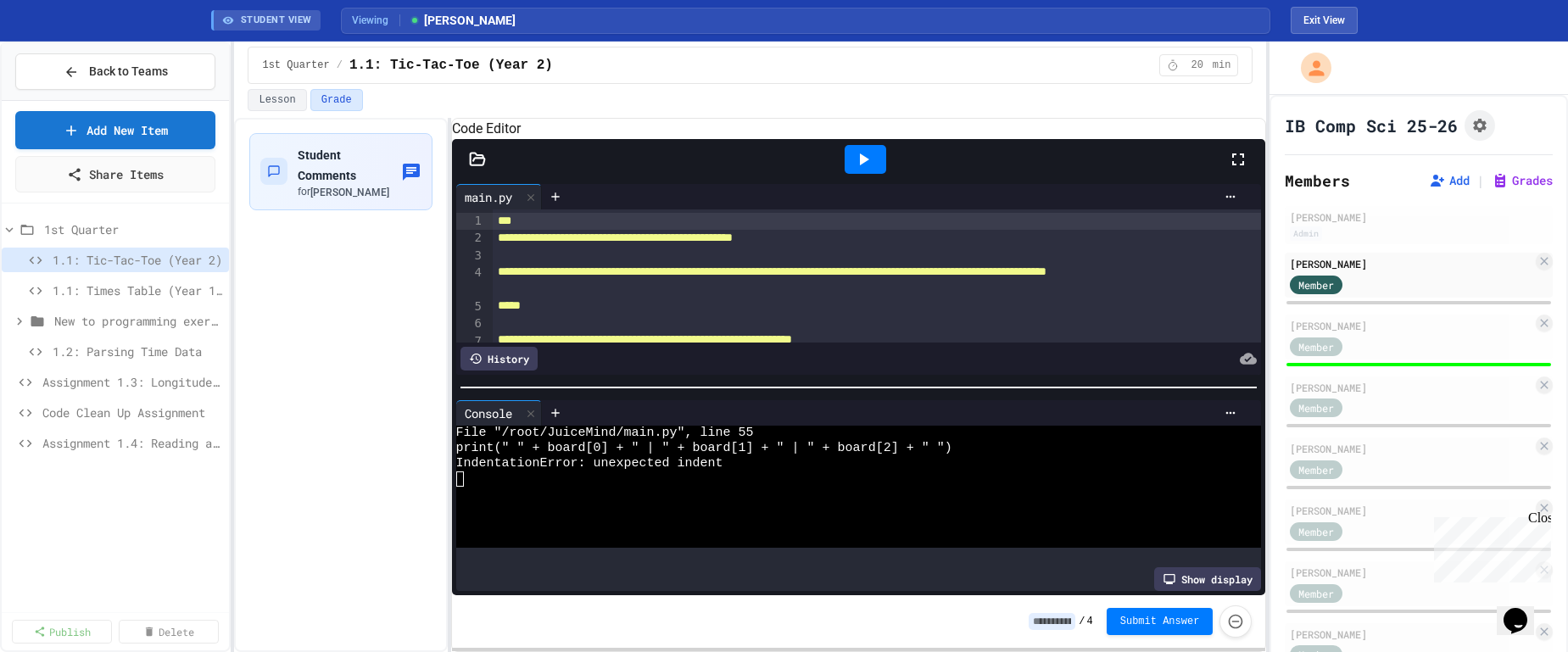
click at [330, 101] on button "Grade" at bounding box center [336, 100] width 52 height 22
click at [332, 101] on button "Grade" at bounding box center [336, 100] width 52 height 22
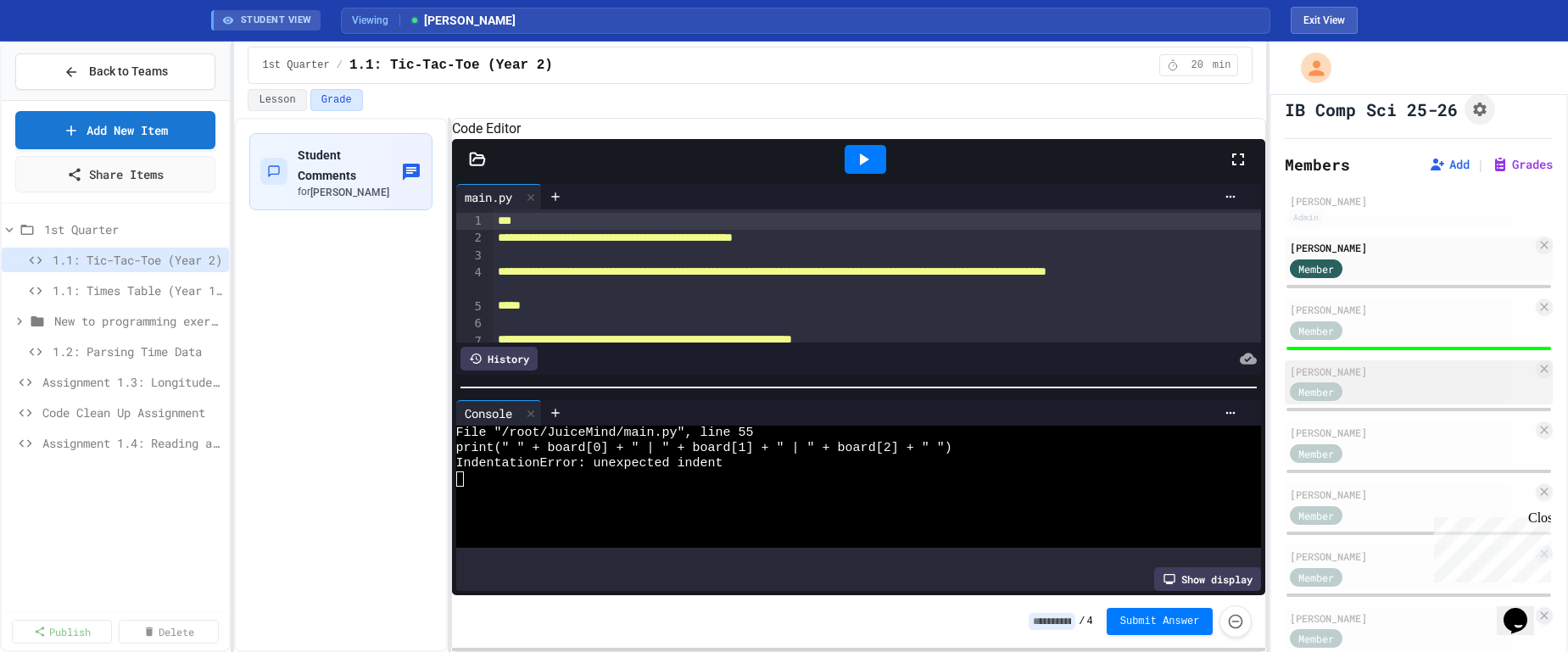
scroll to position [25, 0]
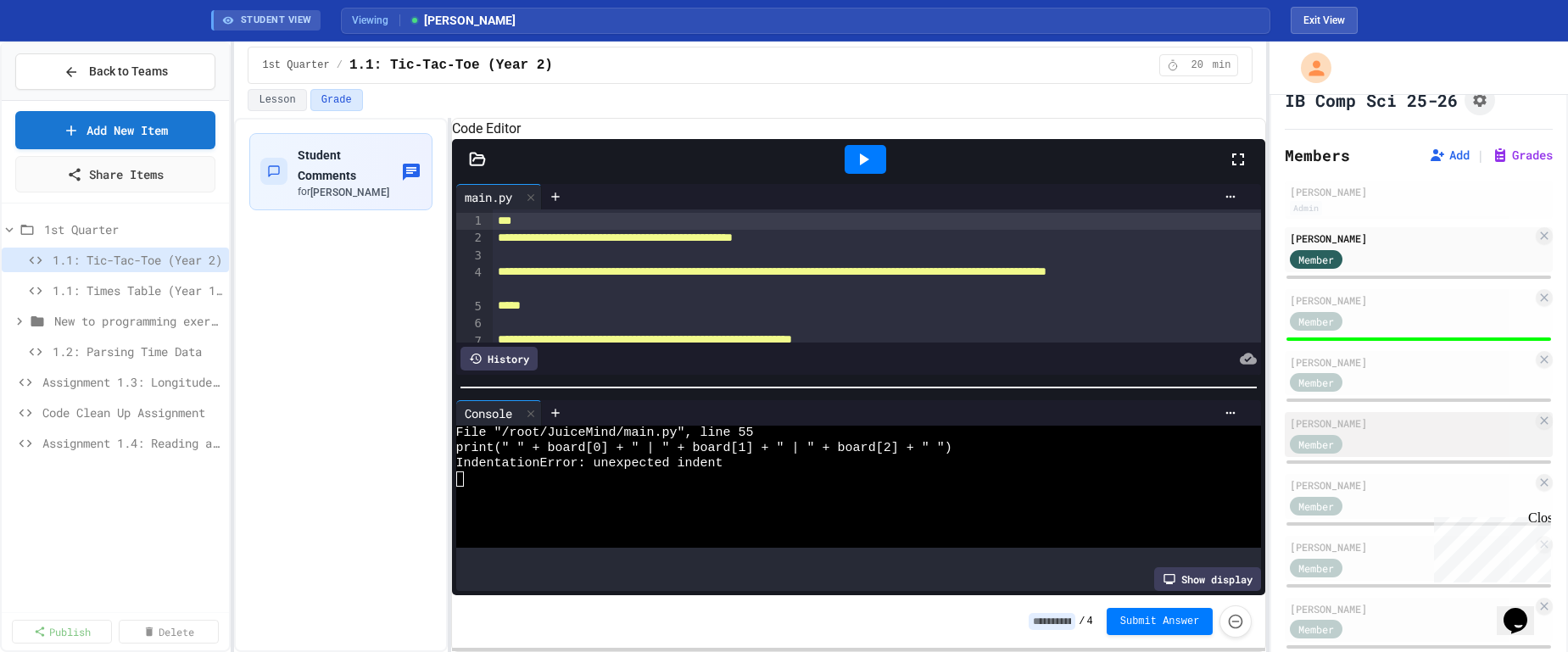
click at [1220, 425] on div "[PERSON_NAME]" at bounding box center [1411, 423] width 243 height 15
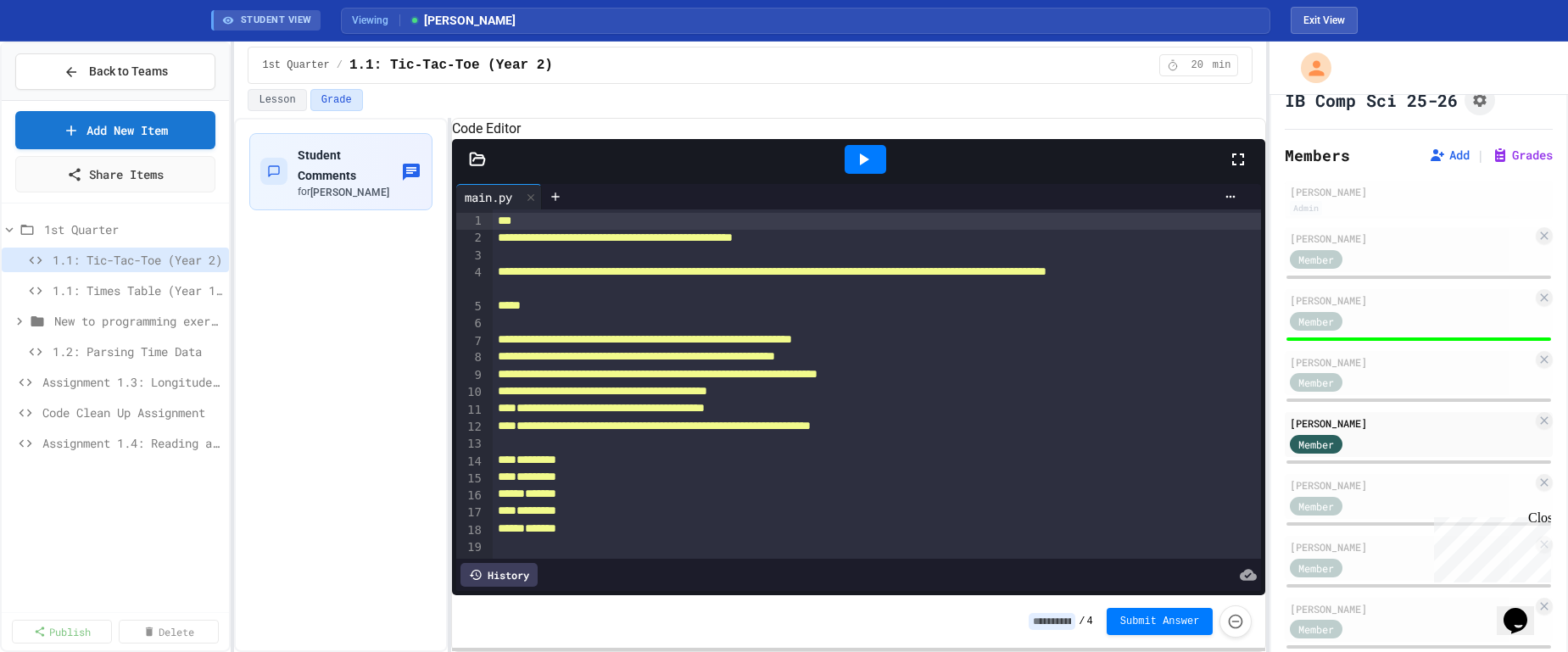
click at [340, 103] on button "Grade" at bounding box center [336, 100] width 52 height 22
click at [344, 173] on span "Student Comments" at bounding box center [326, 165] width 58 height 34
click at [862, 165] on icon at bounding box center [864, 159] width 9 height 12
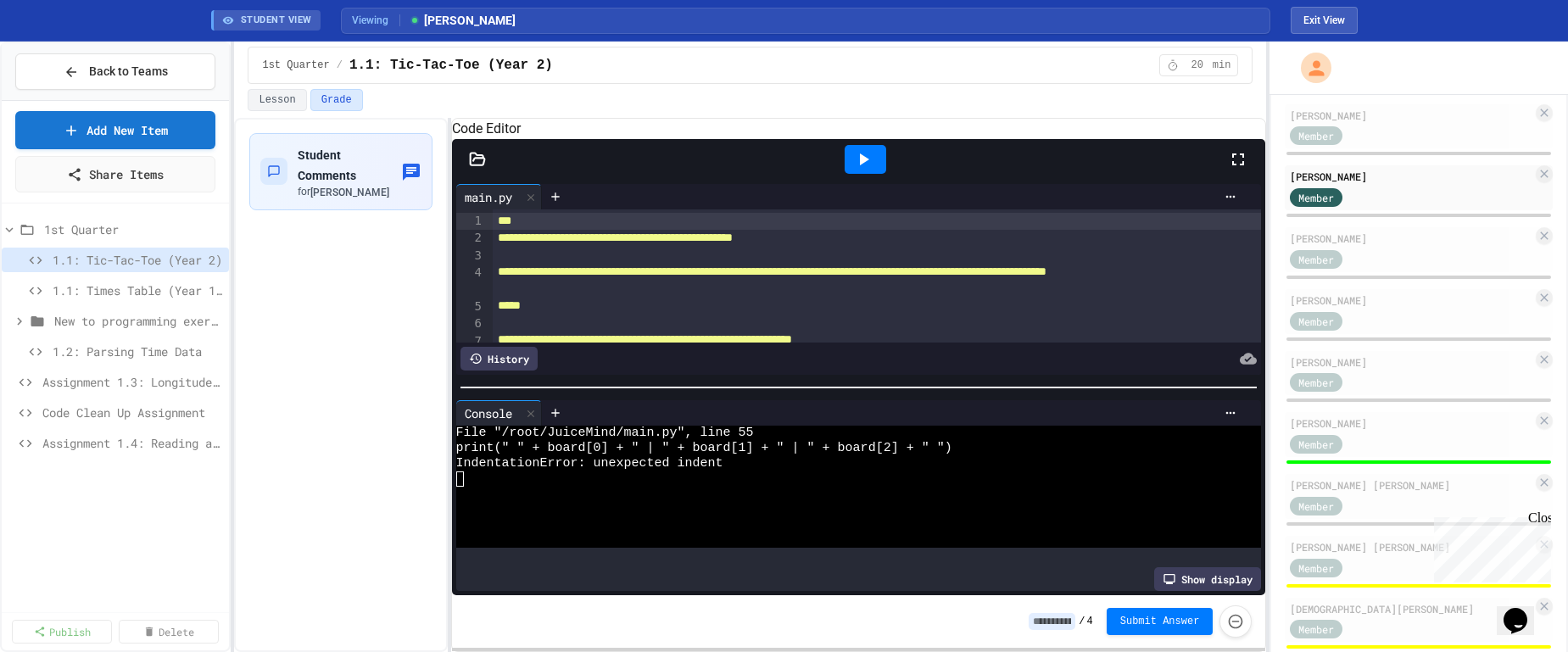
scroll to position [430, 0]
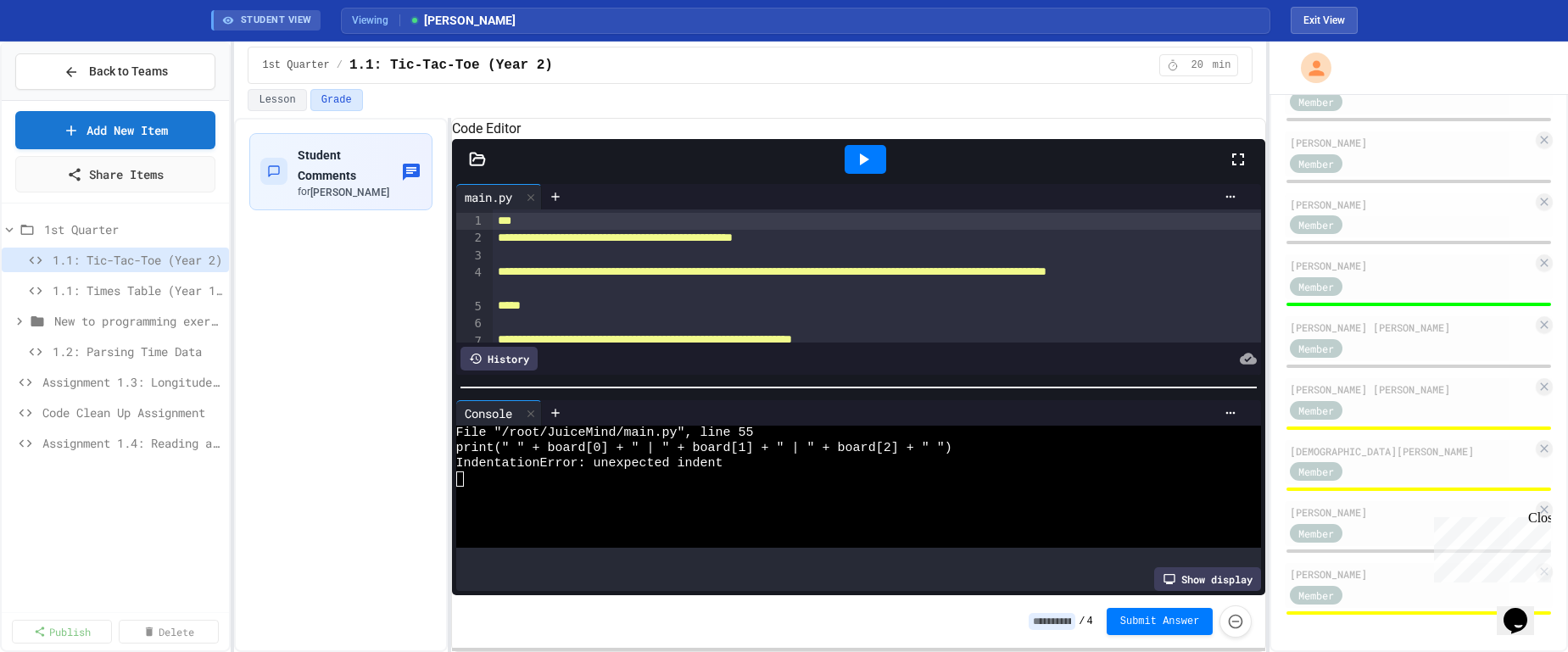
click at [1220, 560] on div "[PERSON_NAME] Admin [PERSON_NAME] Member [PERSON_NAME] Member [PERSON_NAME] Mem…" at bounding box center [1419, 196] width 268 height 840
click at [1220, 578] on div "[PERSON_NAME]" at bounding box center [1411, 574] width 243 height 15
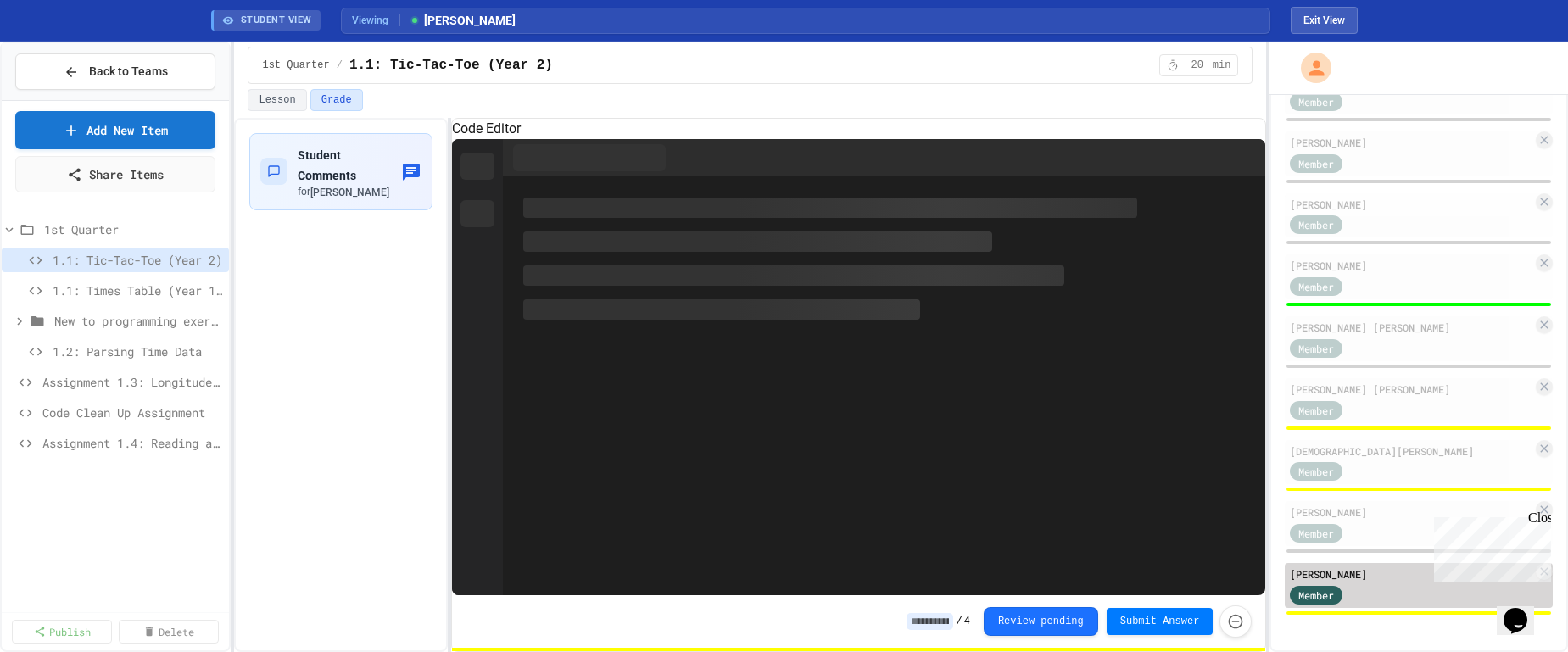
type input "*"
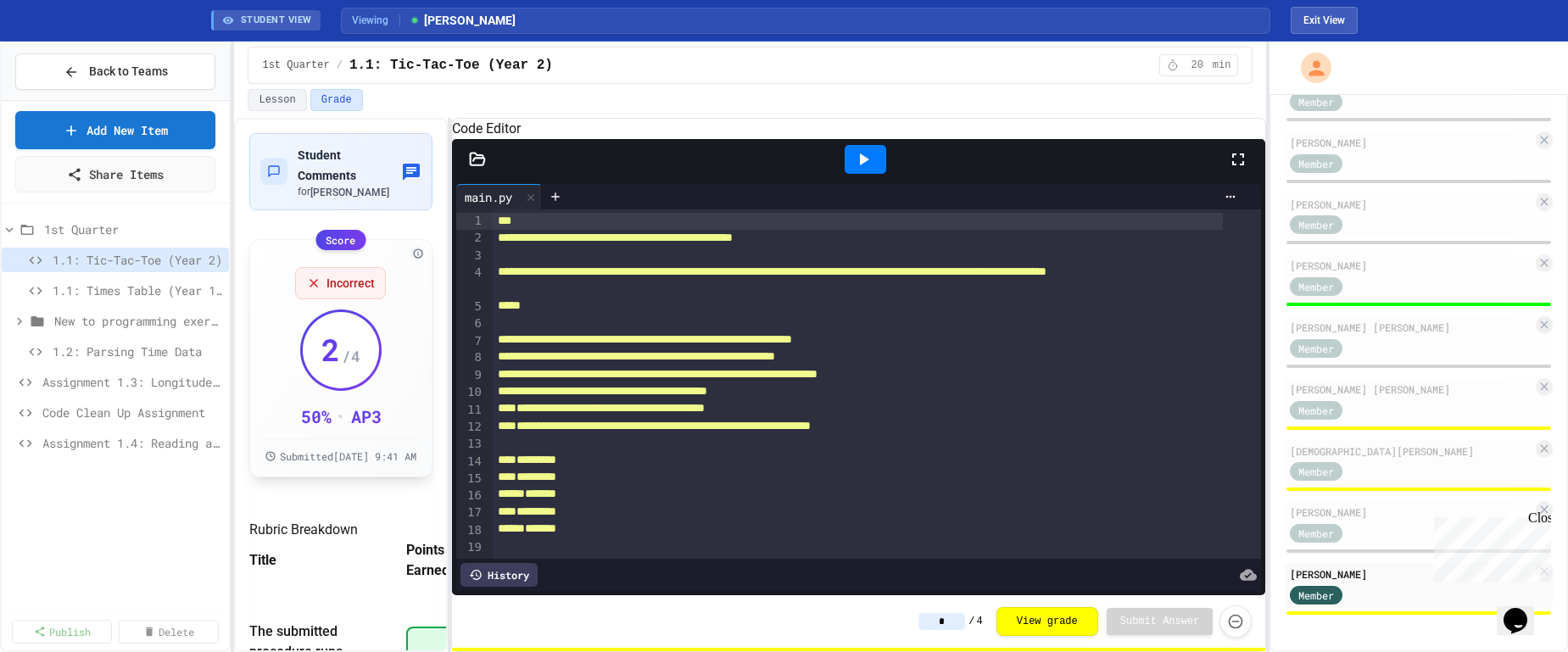
click at [307, 281] on icon at bounding box center [313, 282] width 13 height 13
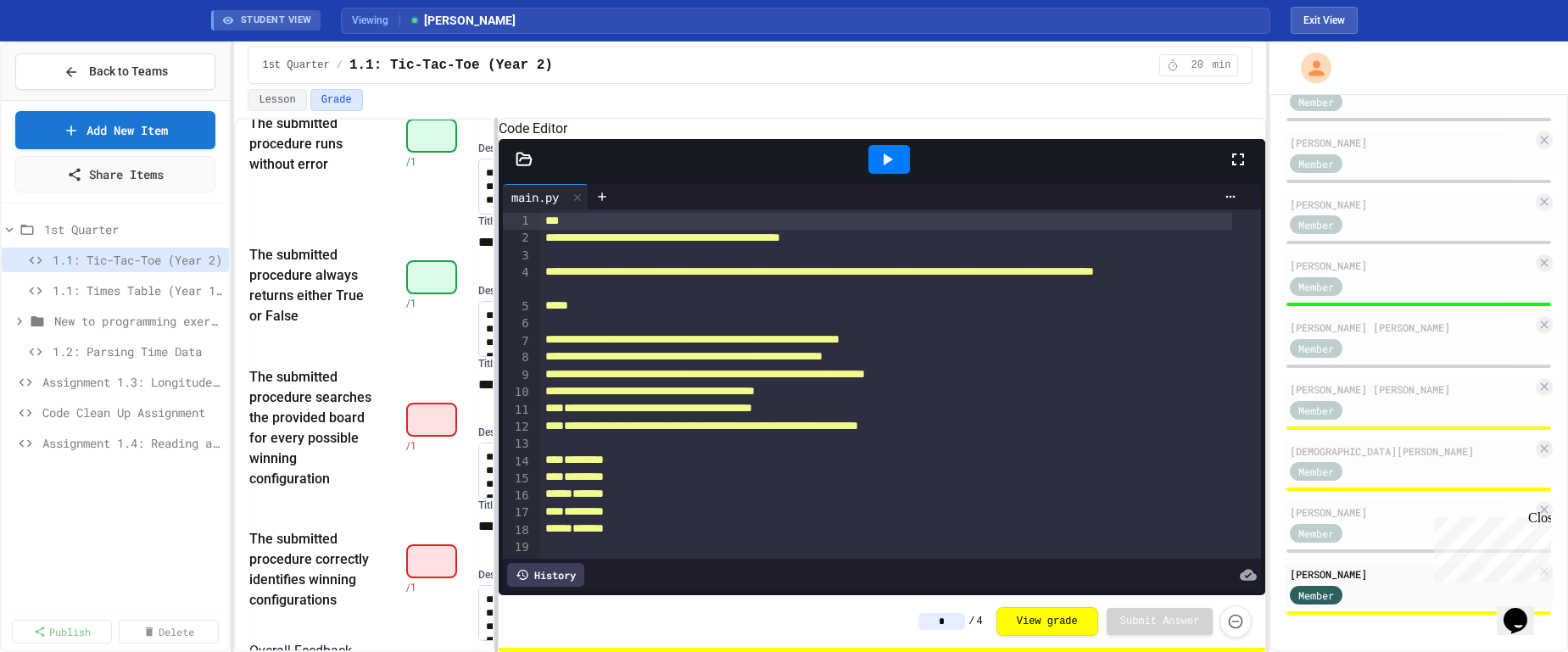
scroll to position [426, 0]
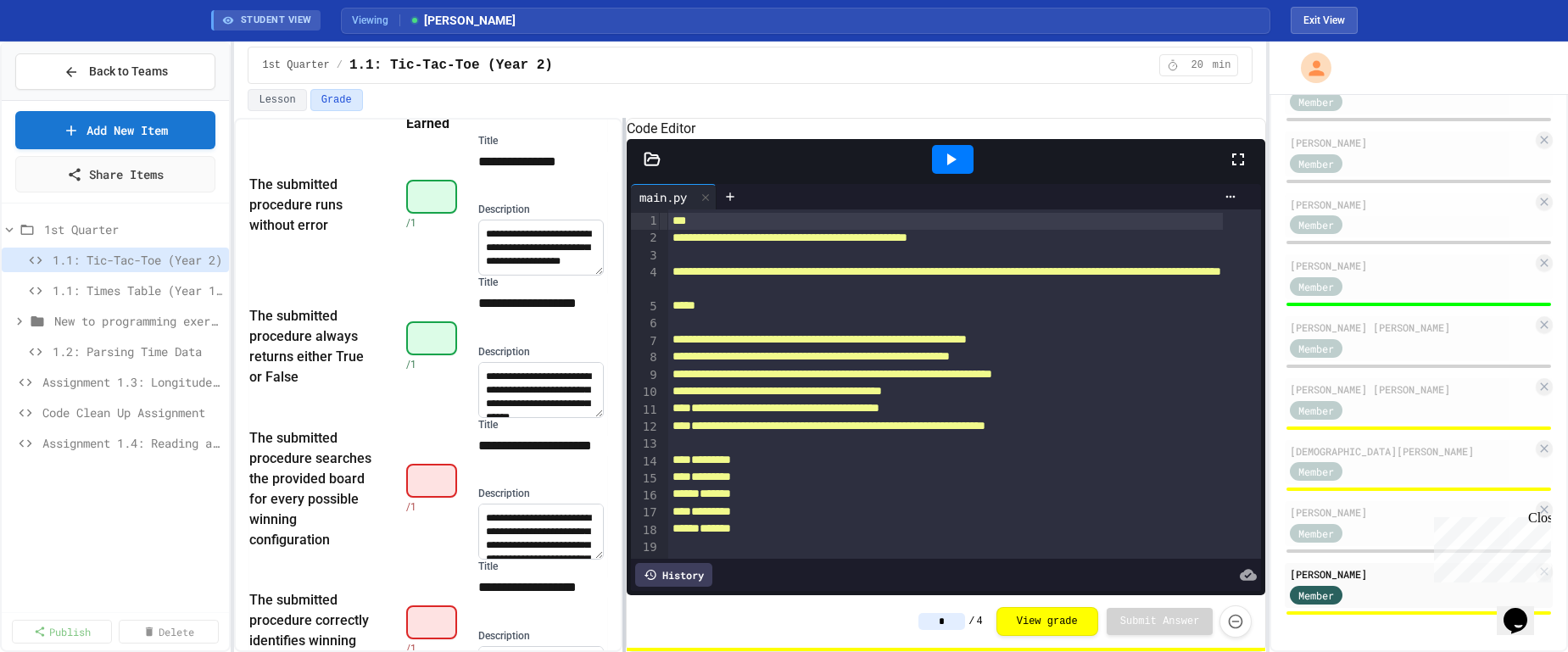
click at [625, 425] on div at bounding box center [624, 385] width 4 height 534
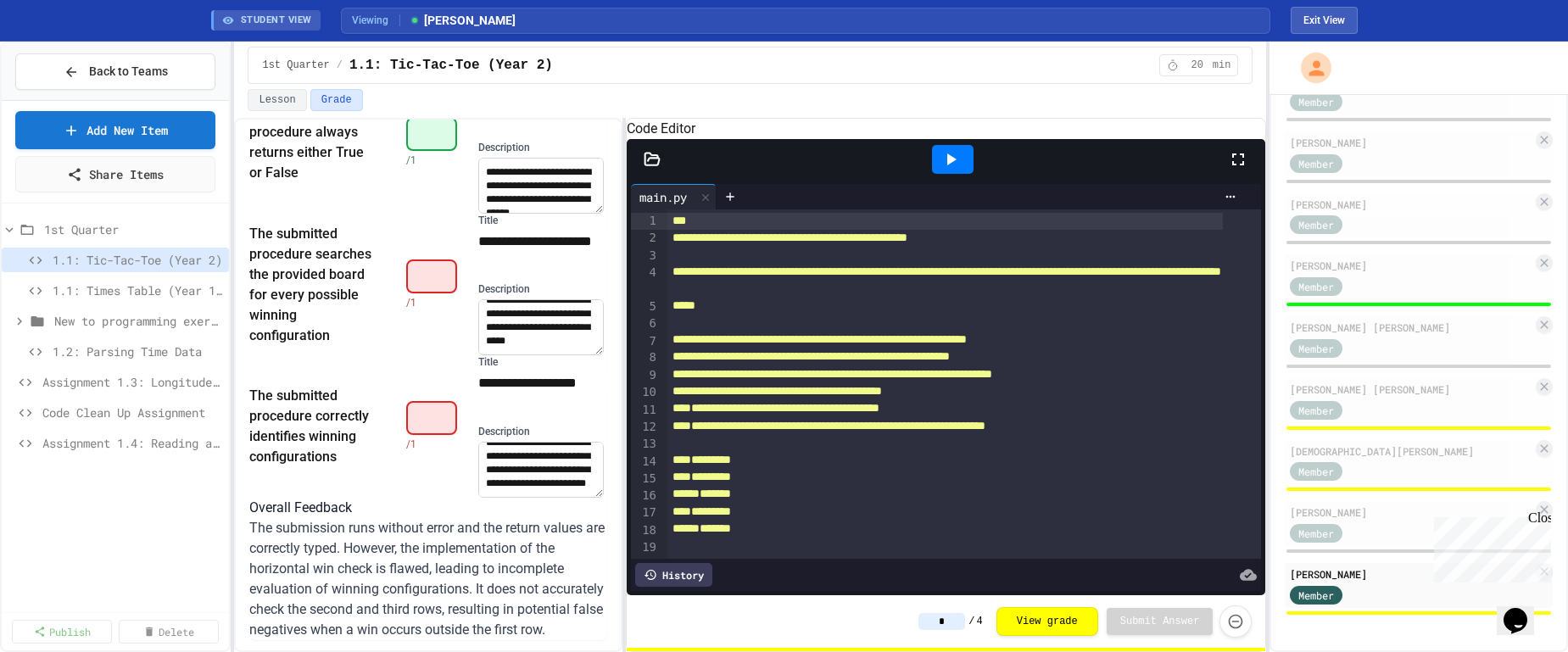
scroll to position [176, 0]
